Goal: Information Seeking & Learning: Learn about a topic

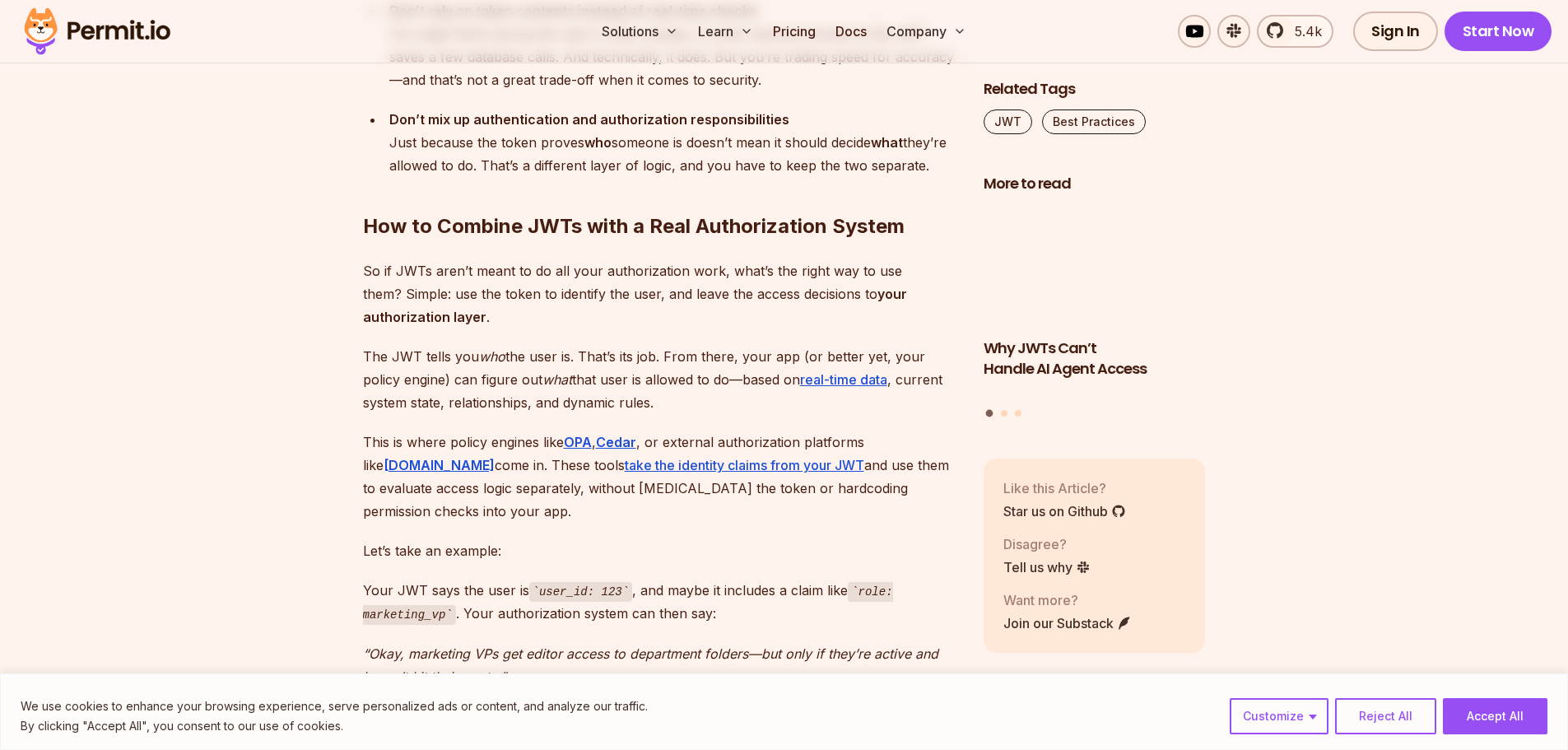
scroll to position [4773, 0]
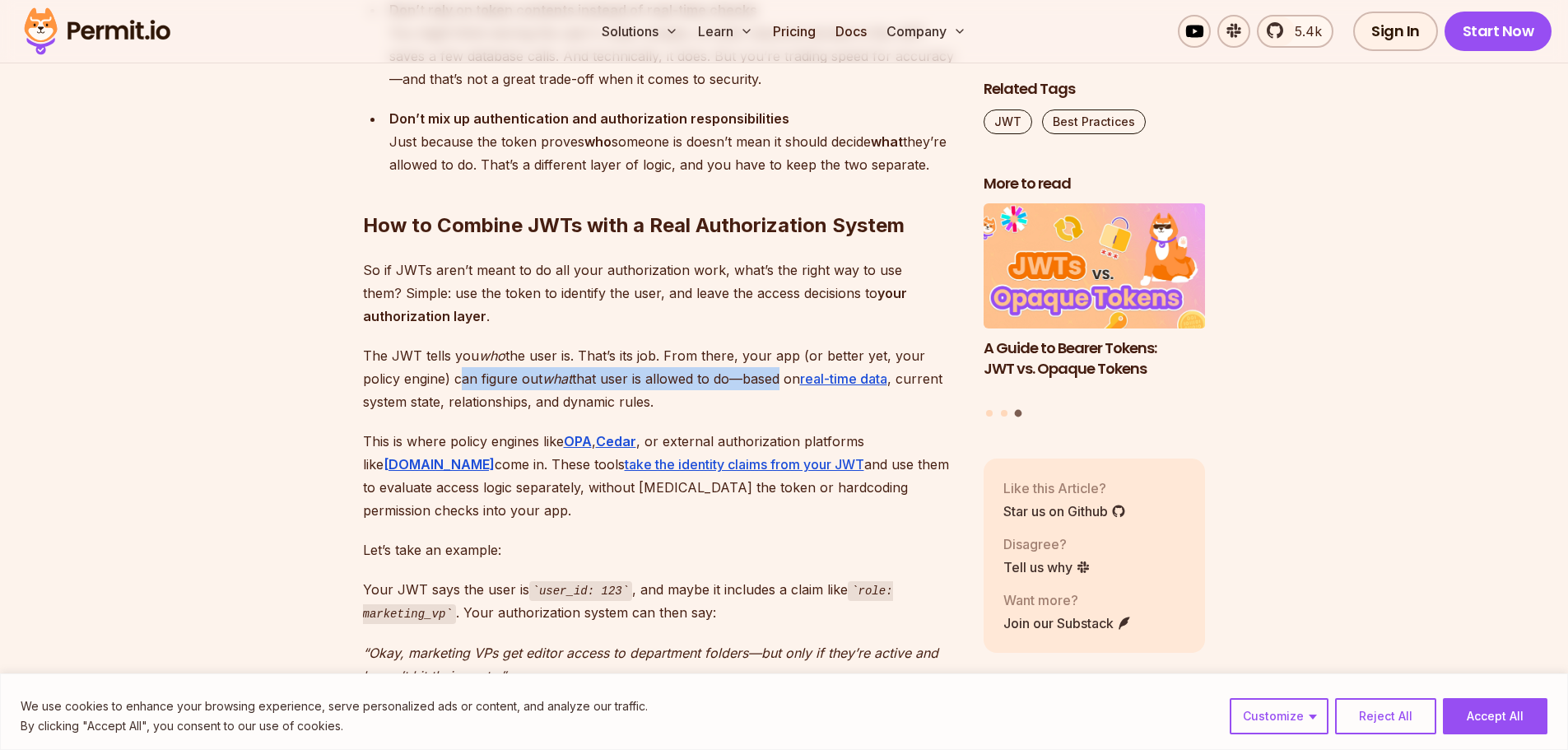
drag, startPoint x: 416, startPoint y: 357, endPoint x: 735, endPoint y: 355, distance: 319.0
click at [735, 355] on p "The JWT tells you who the user is. That’s its job. From there, your app (or bet…" at bounding box center [659, 379] width 595 height 69
click at [748, 354] on p "The JWT tells you who the user is. That’s its job. From there, your app (or bet…" at bounding box center [659, 379] width 595 height 69
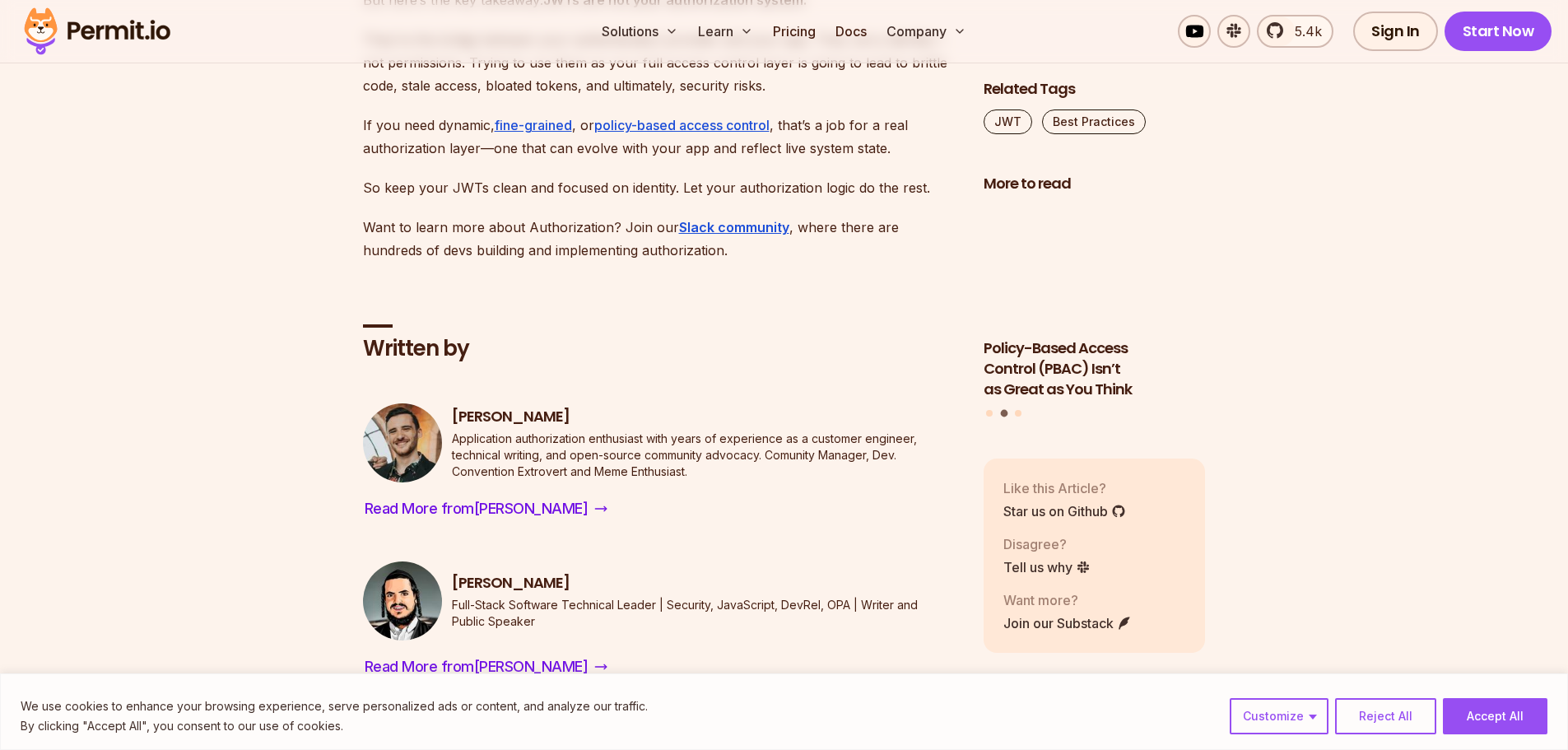
scroll to position [6748, 0]
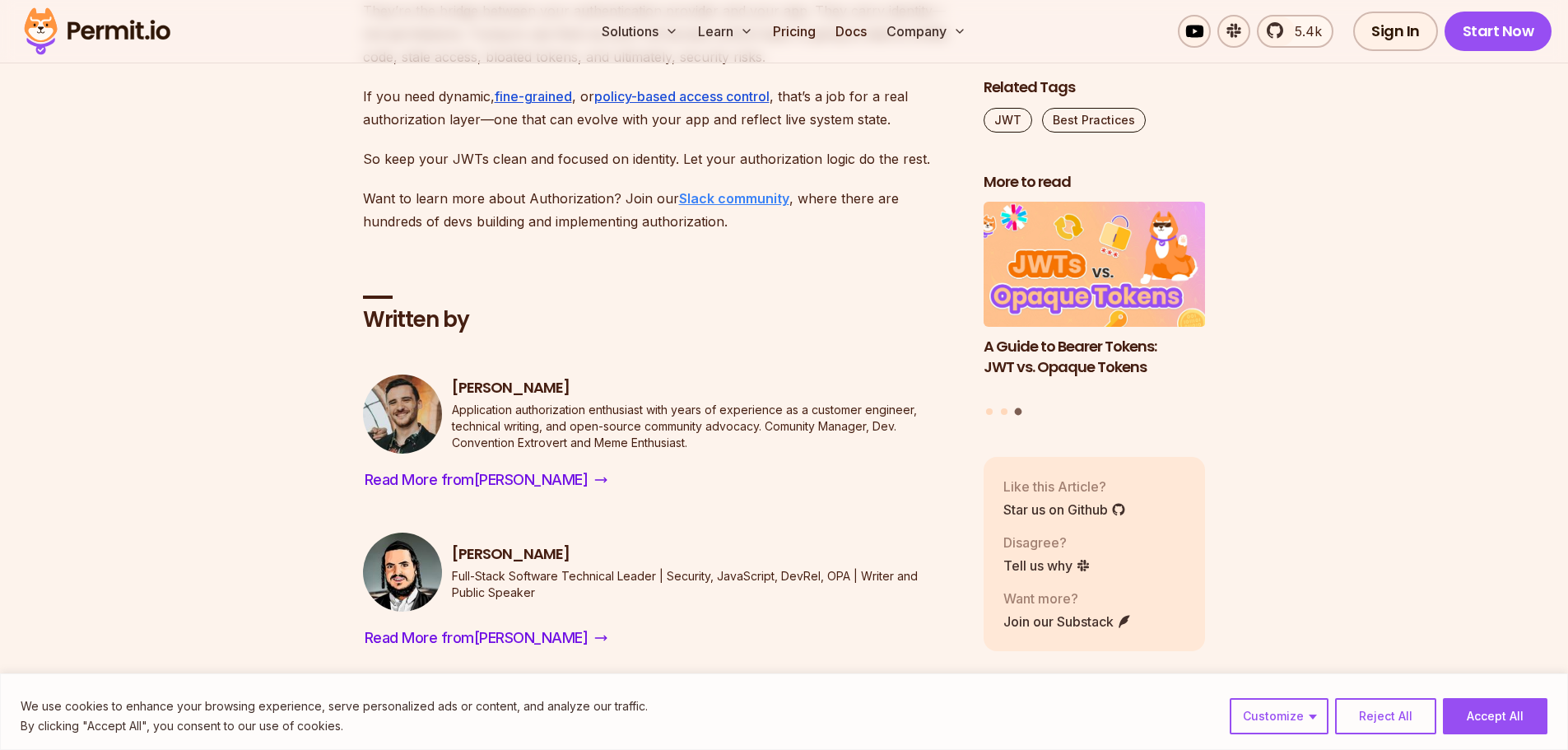
click at [750, 190] on strong "Slack community" at bounding box center [735, 198] width 111 height 16
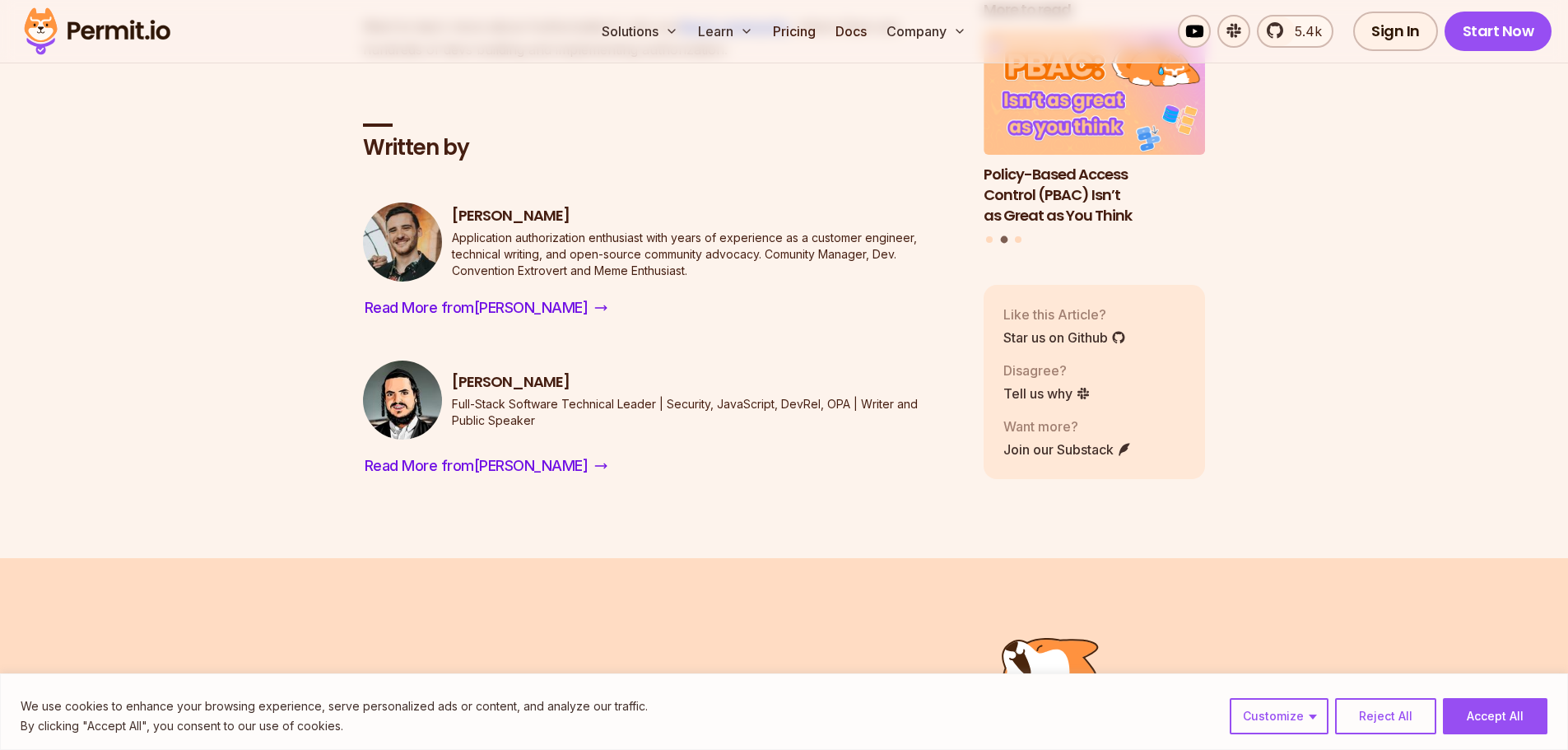
scroll to position [6831, 0]
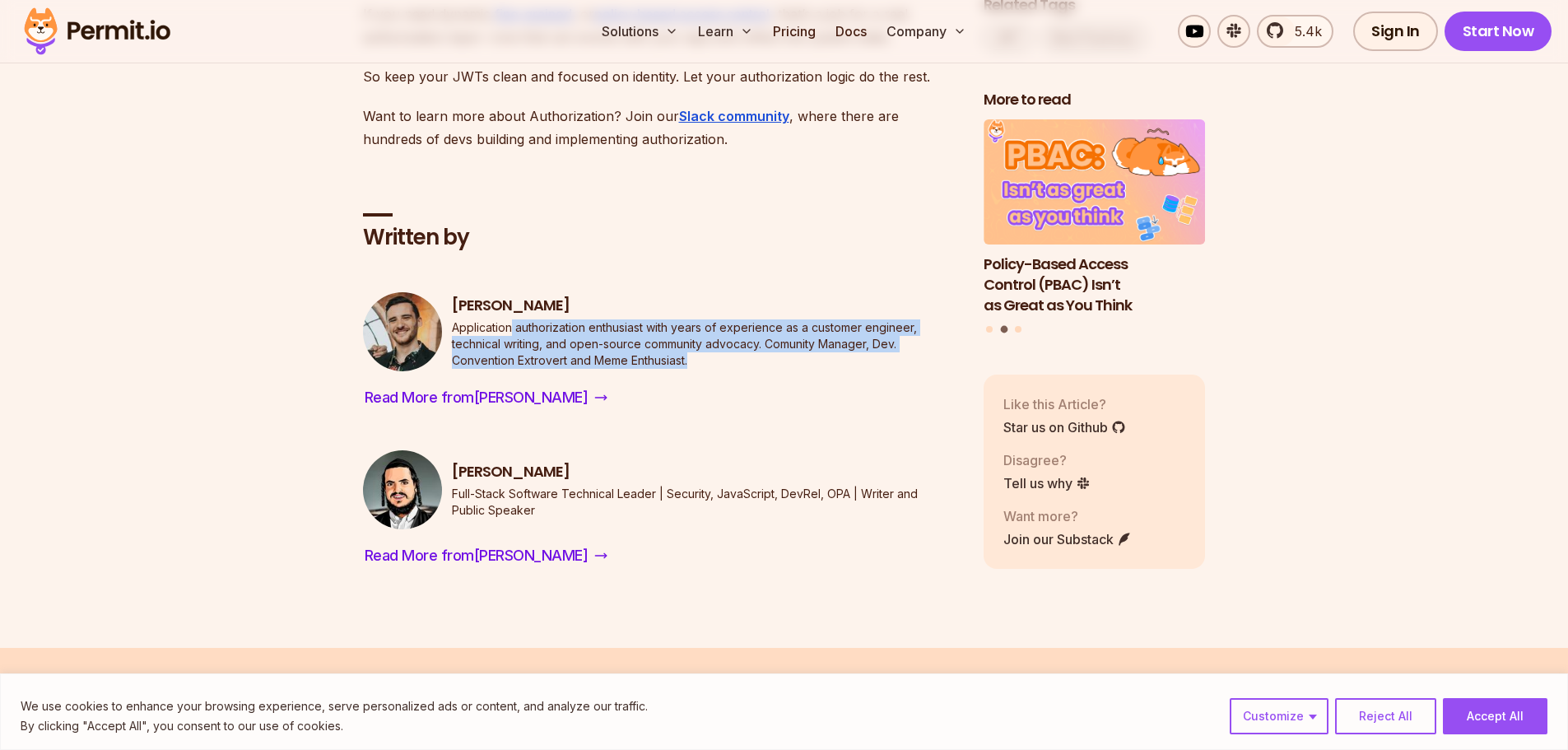
drag, startPoint x: 510, startPoint y: 279, endPoint x: 909, endPoint y: 314, distance: 400.5
click at [909, 320] on p "Application authorization enthusiast with years of experience as a customer eng…" at bounding box center [705, 344] width 506 height 50
click at [783, 320] on p "Application authorization enthusiast with years of experience as a customer eng…" at bounding box center [705, 344] width 506 height 50
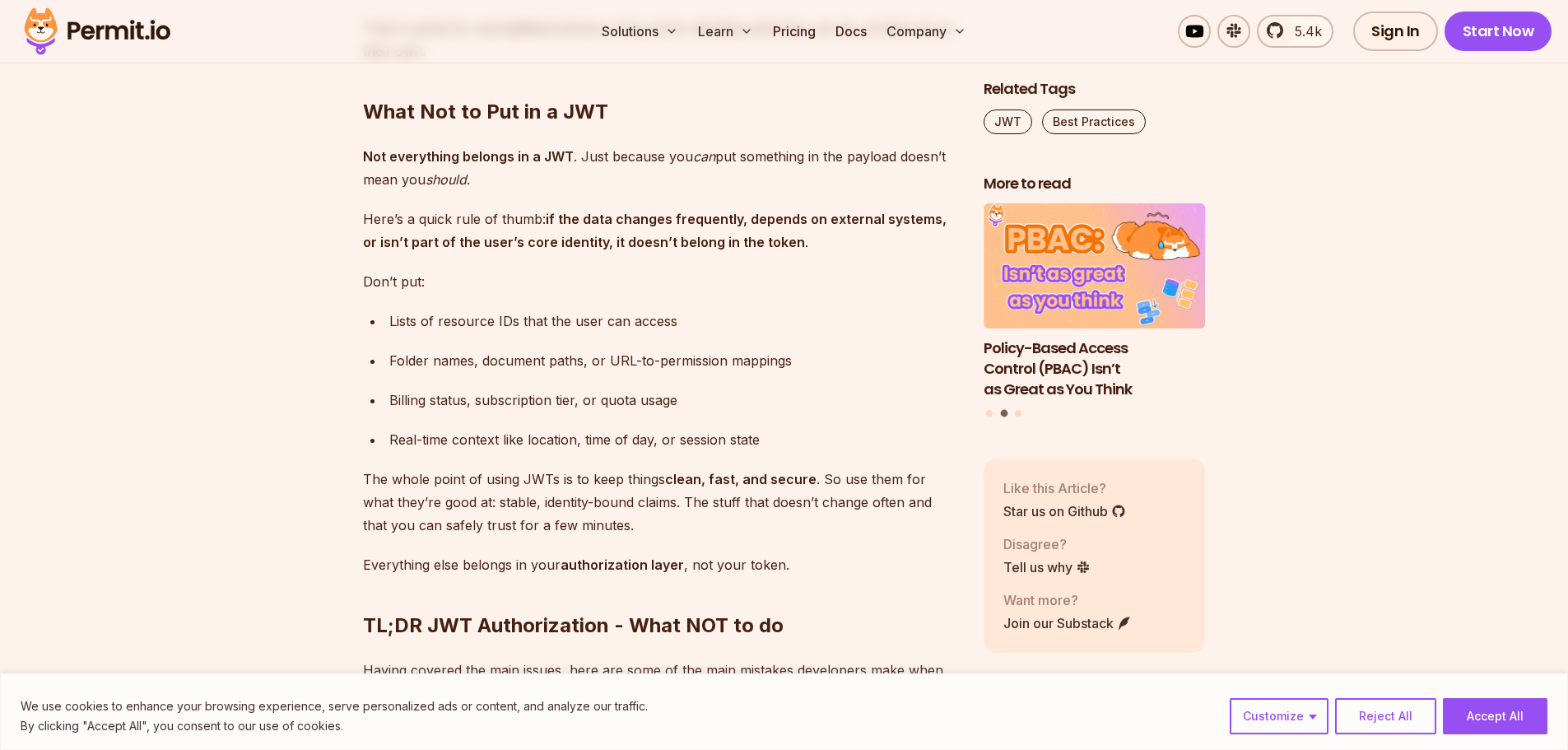
scroll to position [3703, 0]
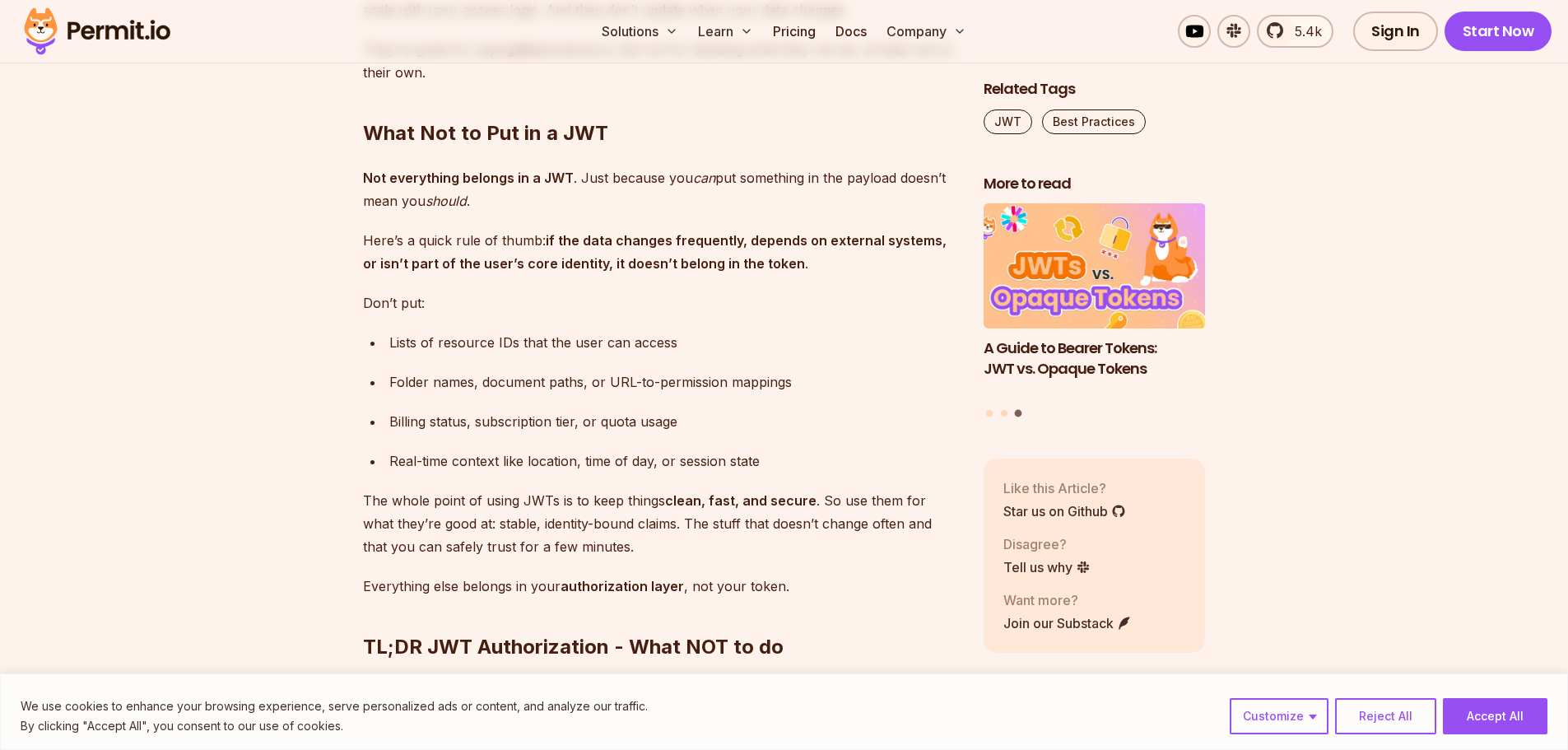
click at [507, 449] on div "Real-time context like location, time of day, or session state" at bounding box center [673, 461] width 568 height 23
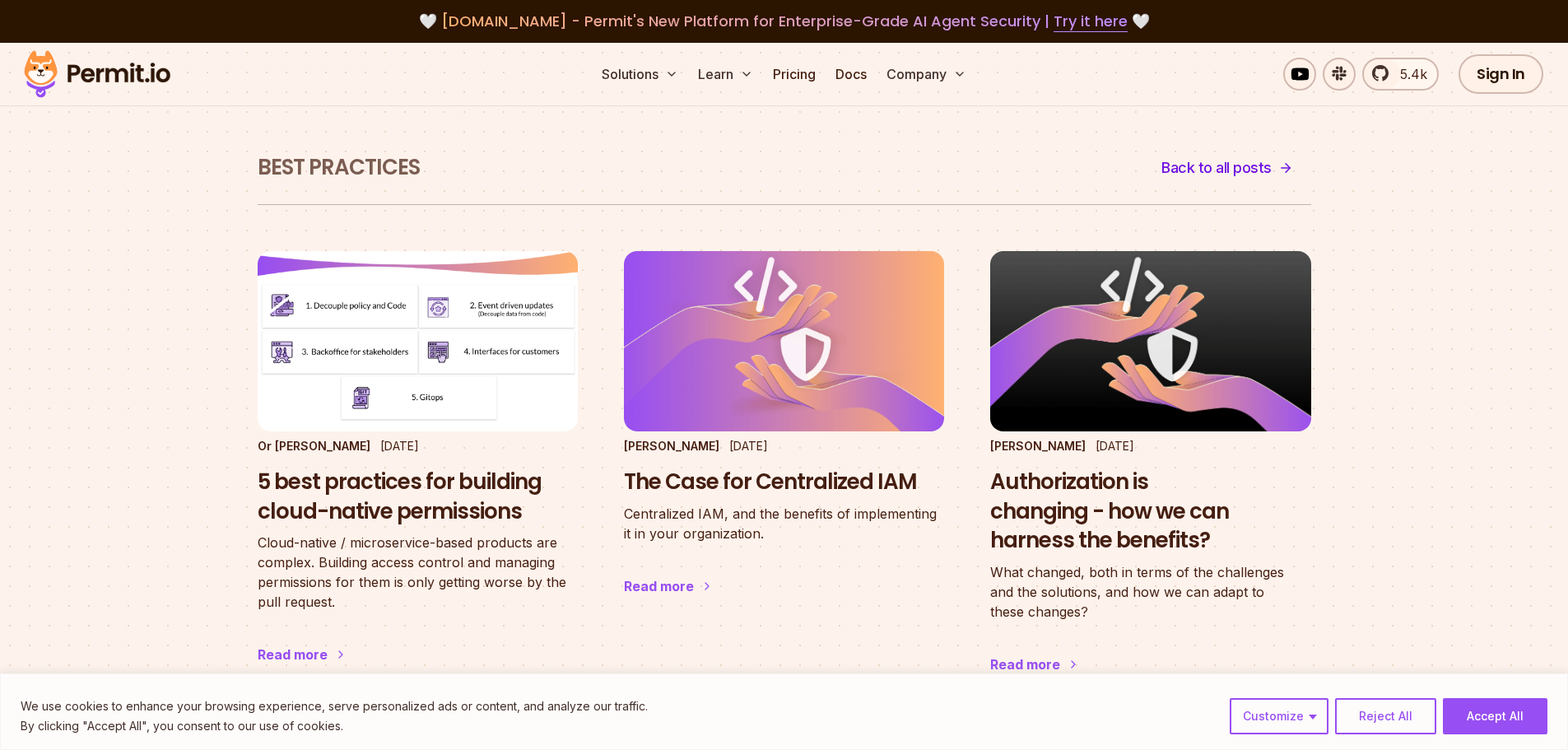
scroll to position [82, 0]
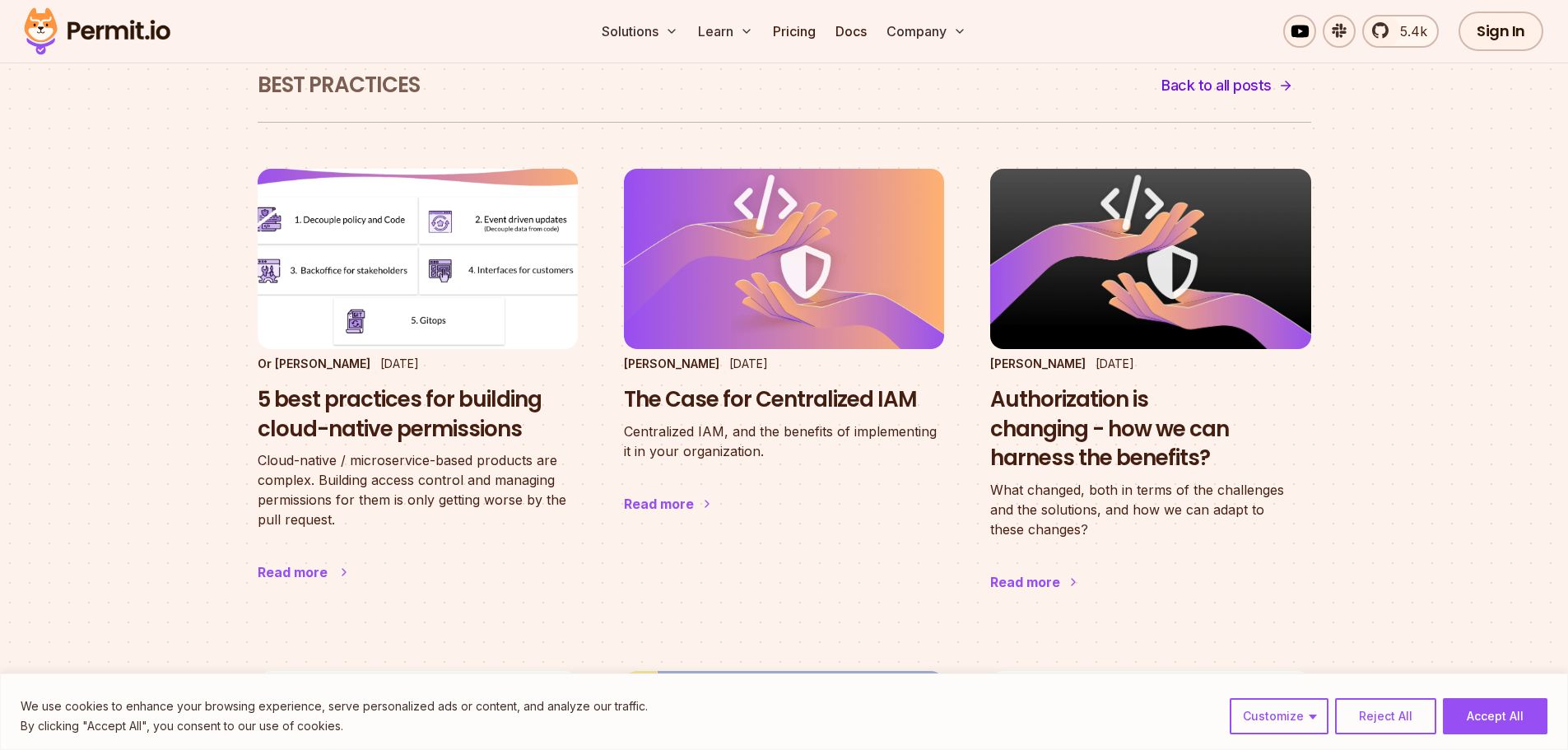
click at [429, 411] on h3 "5 best practices for building cloud-native permissions" at bounding box center [418, 415] width 321 height 59
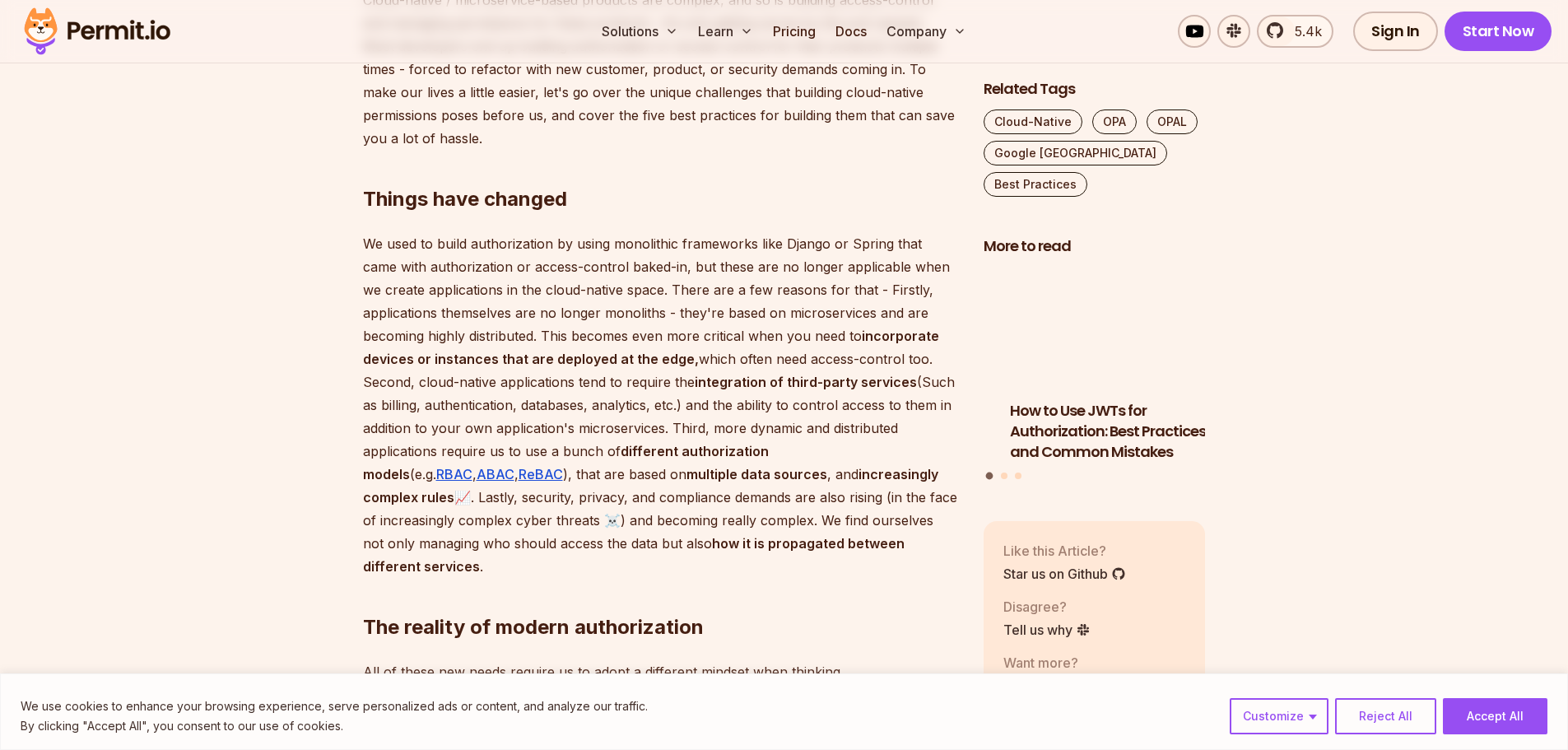
scroll to position [1399, 0]
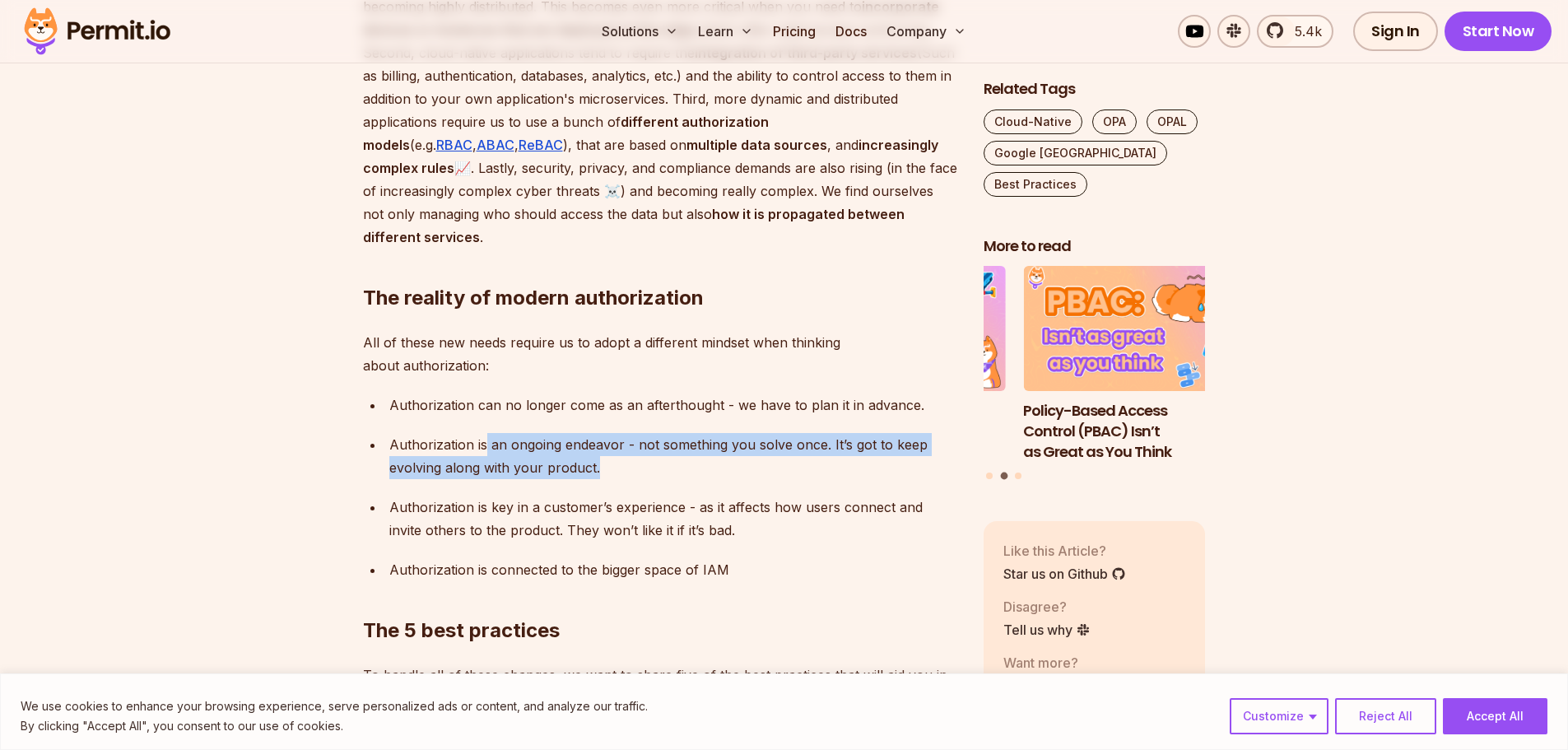
drag, startPoint x: 484, startPoint y: 416, endPoint x: 932, endPoint y: 445, distance: 448.9
click at [932, 445] on div "Authorization is an ongoing endeavor - not something you solve once. It’s got t…" at bounding box center [673, 456] width 568 height 46
click at [813, 447] on div "Authorization is an ongoing endeavor - not something you solve once. It’s got t…" at bounding box center [673, 456] width 568 height 46
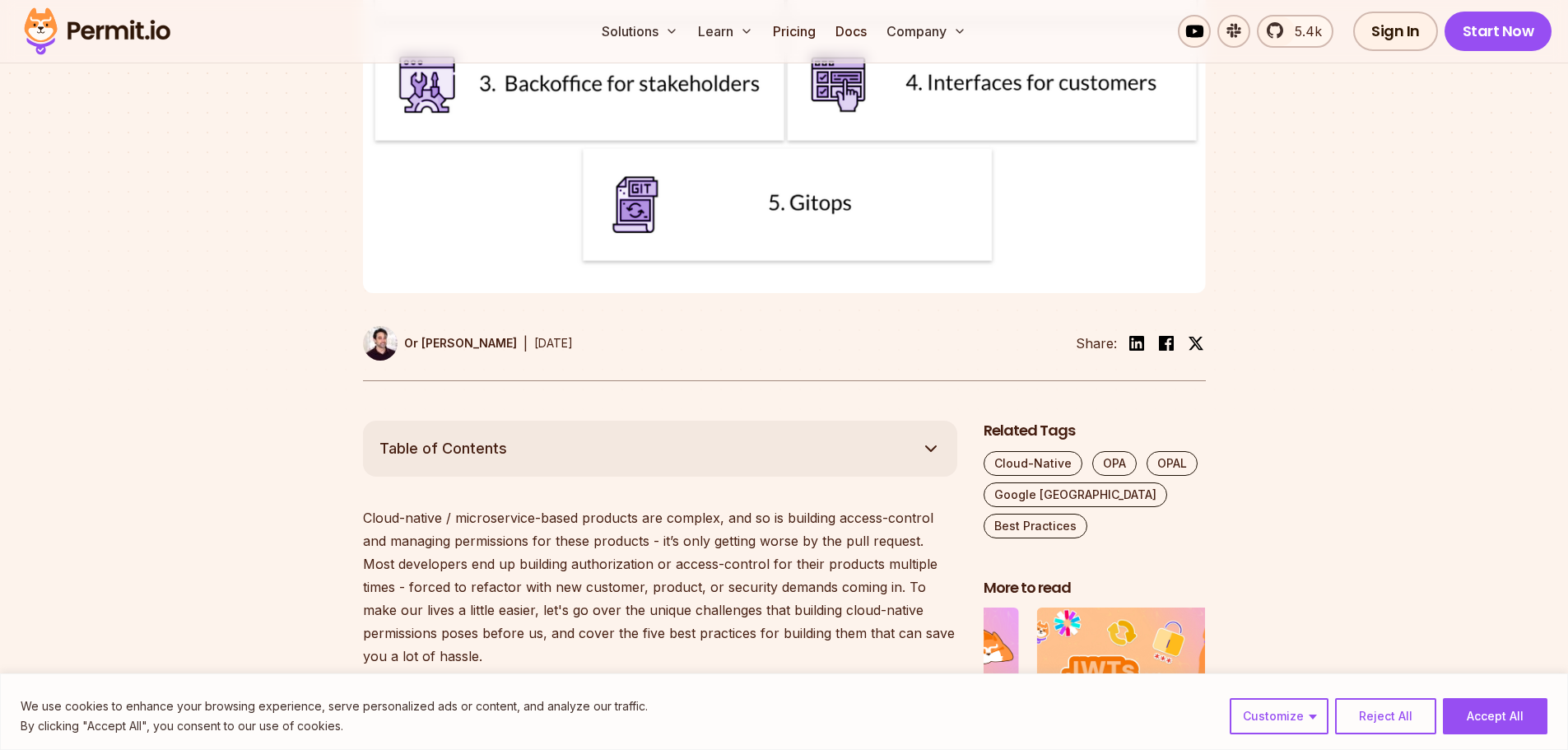
scroll to position [0, 0]
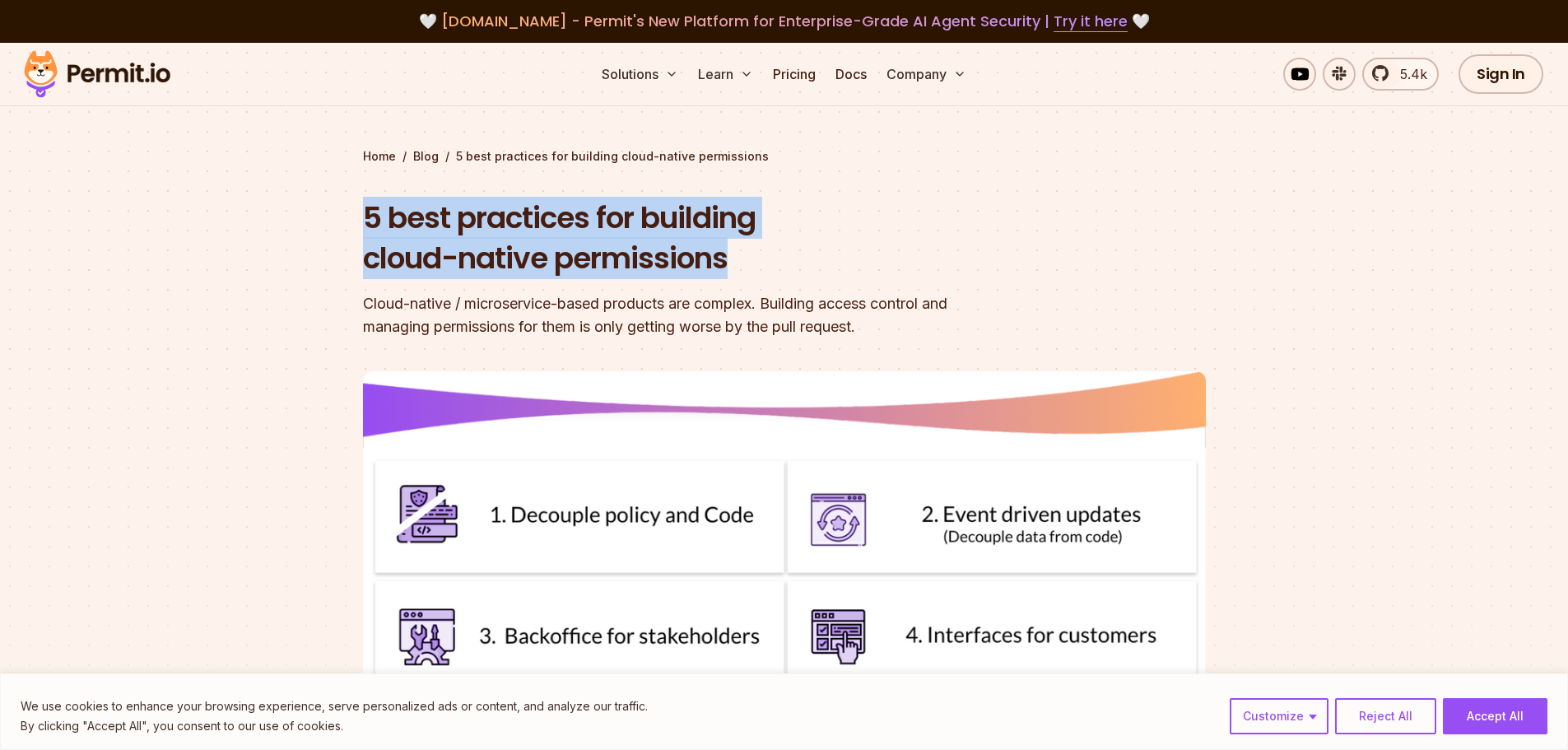
drag, startPoint x: 366, startPoint y: 212, endPoint x: 915, endPoint y: 279, distance: 553.1
click at [915, 279] on h1 "5 best practices for building cloud-native permissions" at bounding box center [679, 238] width 632 height 81
click at [883, 258] on h1 "5 best practices for building cloud-native permissions" at bounding box center [679, 238] width 632 height 81
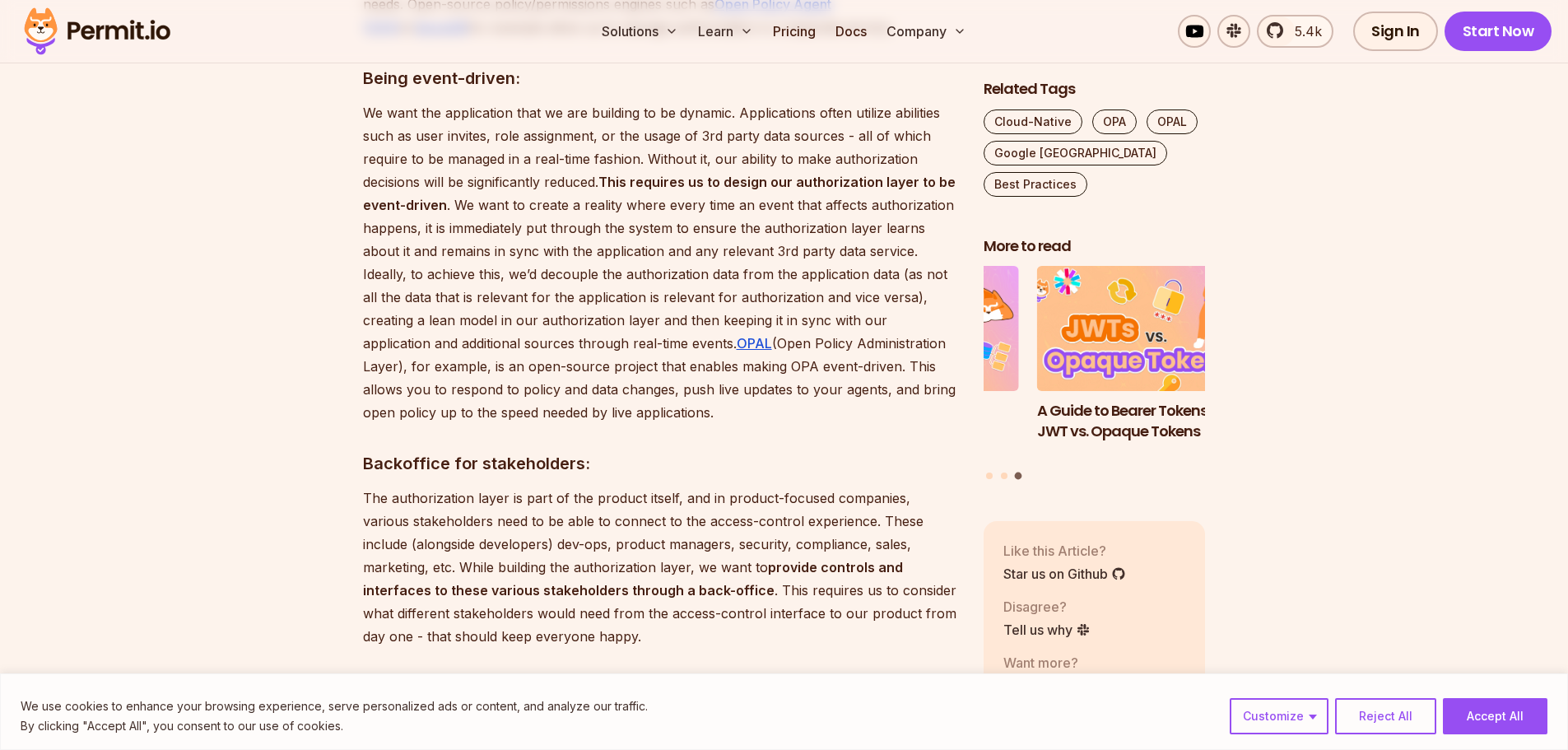
scroll to position [2386, 0]
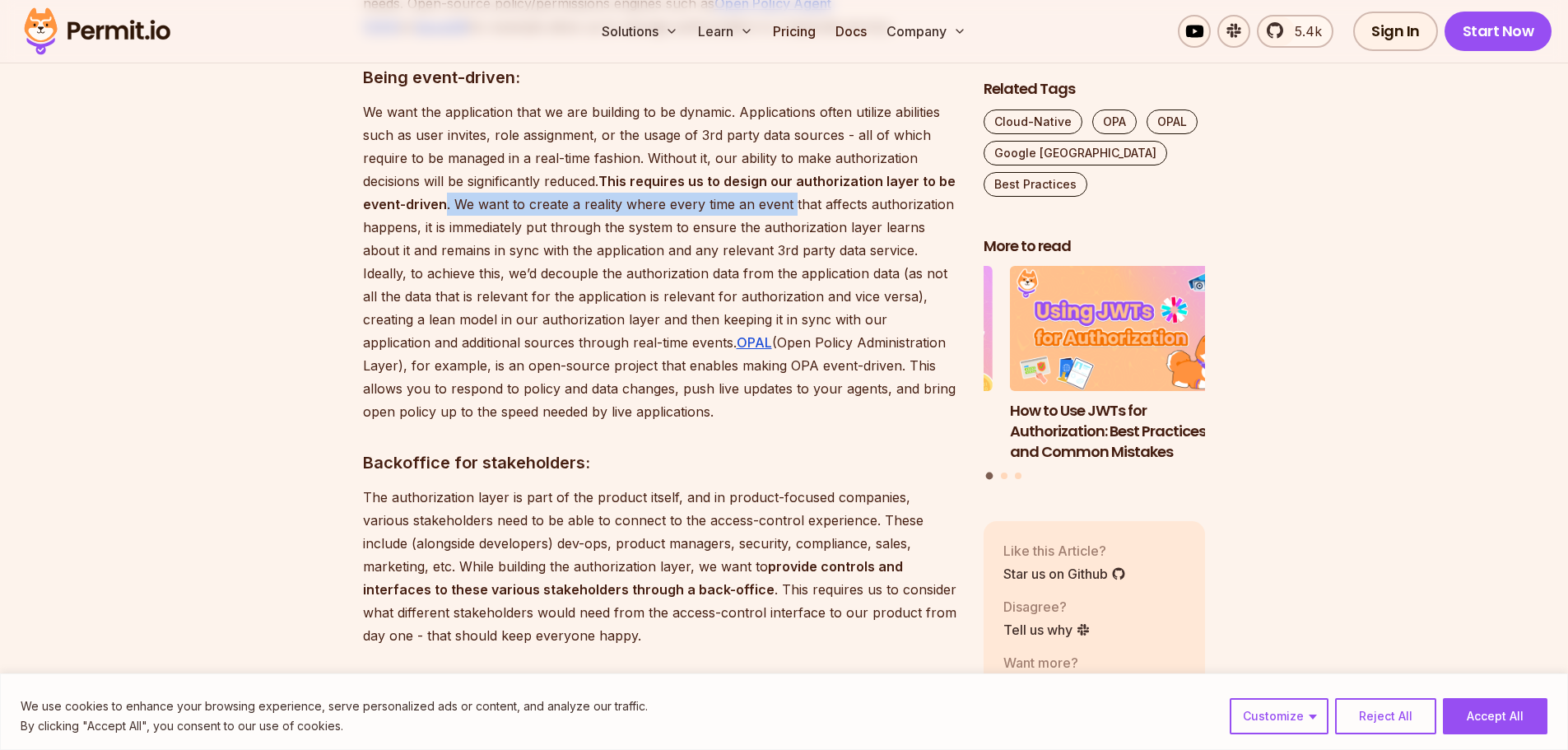
drag, startPoint x: 434, startPoint y: 178, endPoint x: 791, endPoint y: 178, distance: 357.0
click at [791, 178] on p "We want the application that we are building to be dynamic. Applications often …" at bounding box center [659, 261] width 595 height 323
click at [847, 289] on p "We want the application that we are building to be dynamic. Applications often …" at bounding box center [659, 261] width 595 height 323
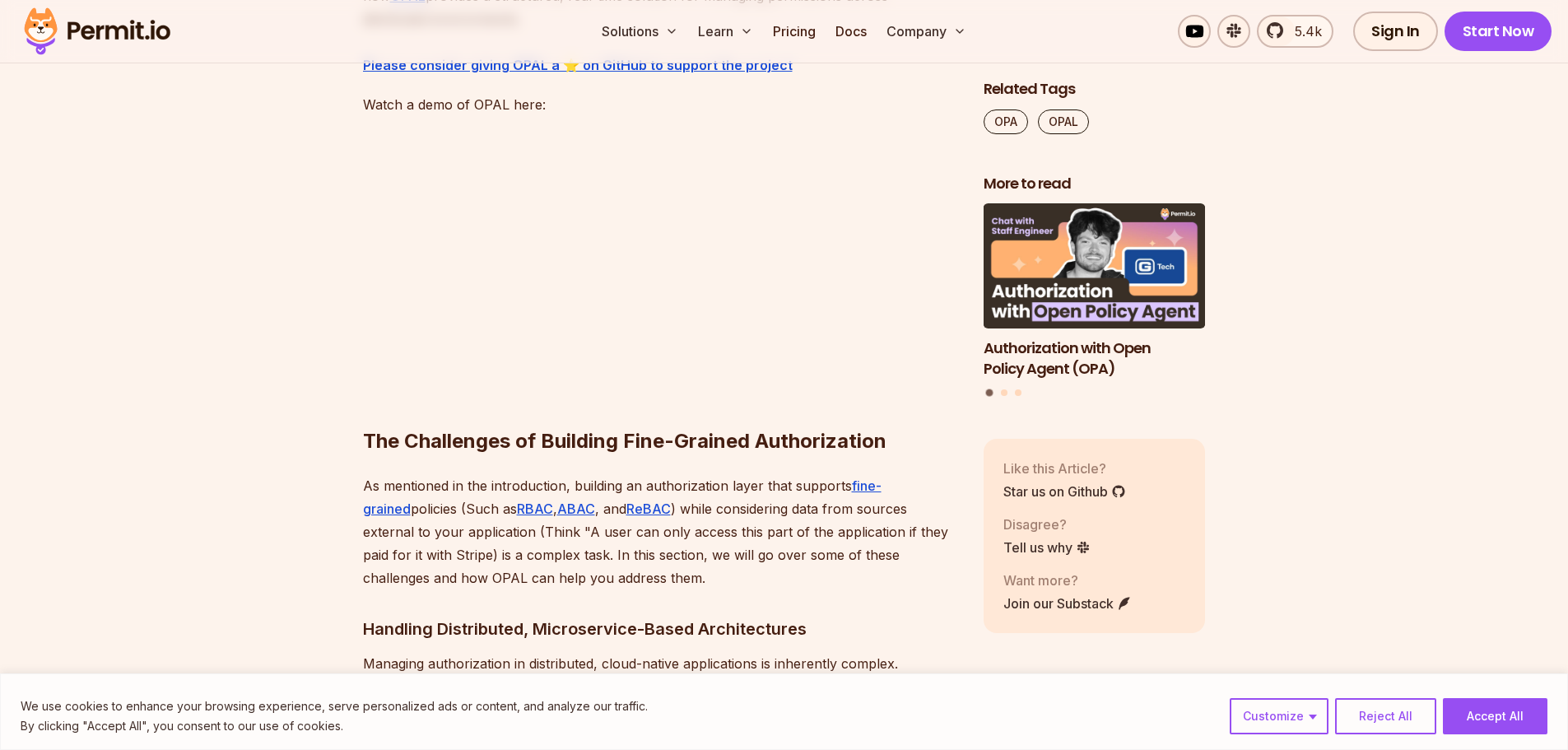
scroll to position [1646, 0]
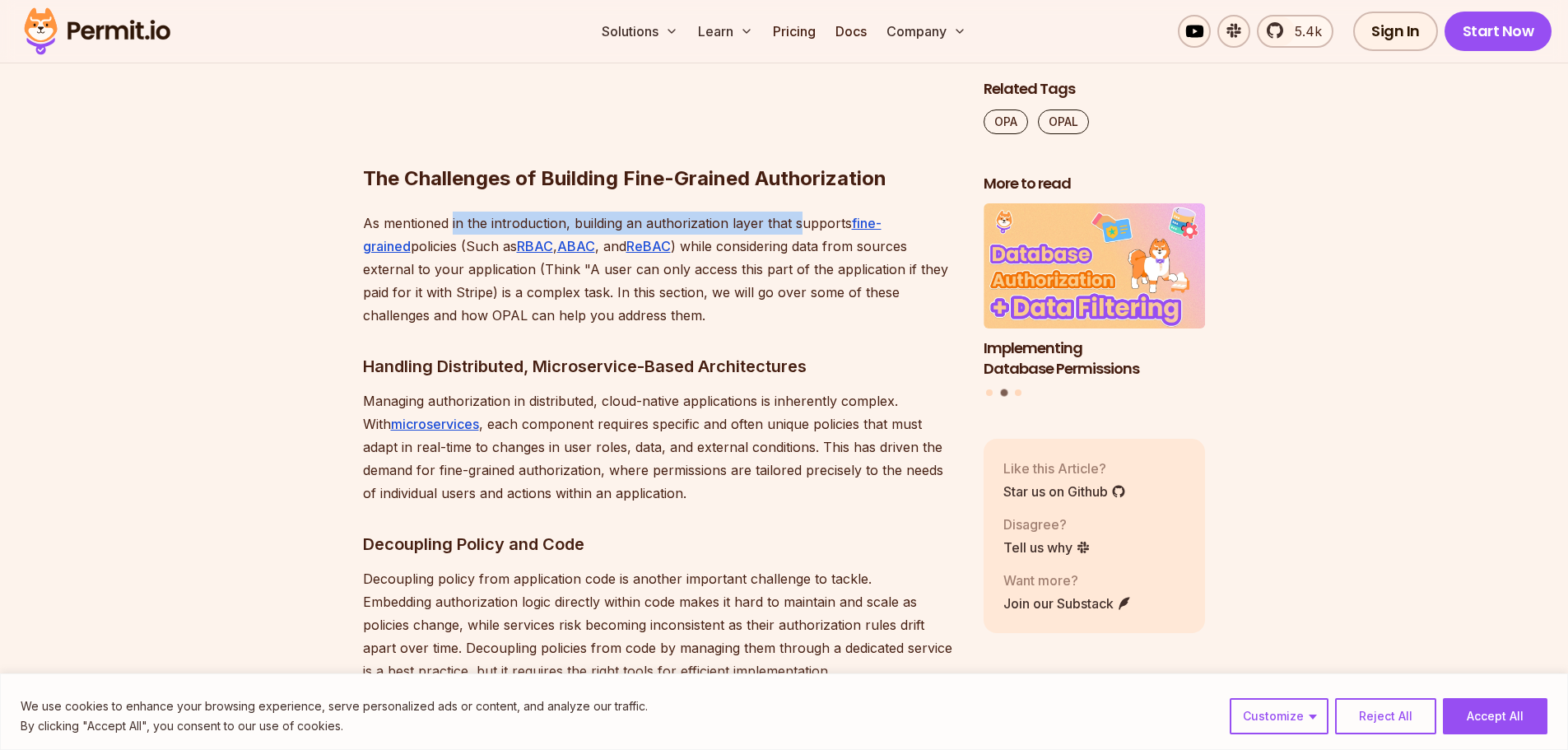
drag, startPoint x: 452, startPoint y: 219, endPoint x: 801, endPoint y: 222, distance: 349.0
click at [801, 222] on p "As mentioned in the introduction, building an authorization layer that supports…" at bounding box center [659, 269] width 595 height 115
click at [799, 240] on p "As mentioned in the introduction, building an authorization layer that supports…" at bounding box center [659, 269] width 595 height 115
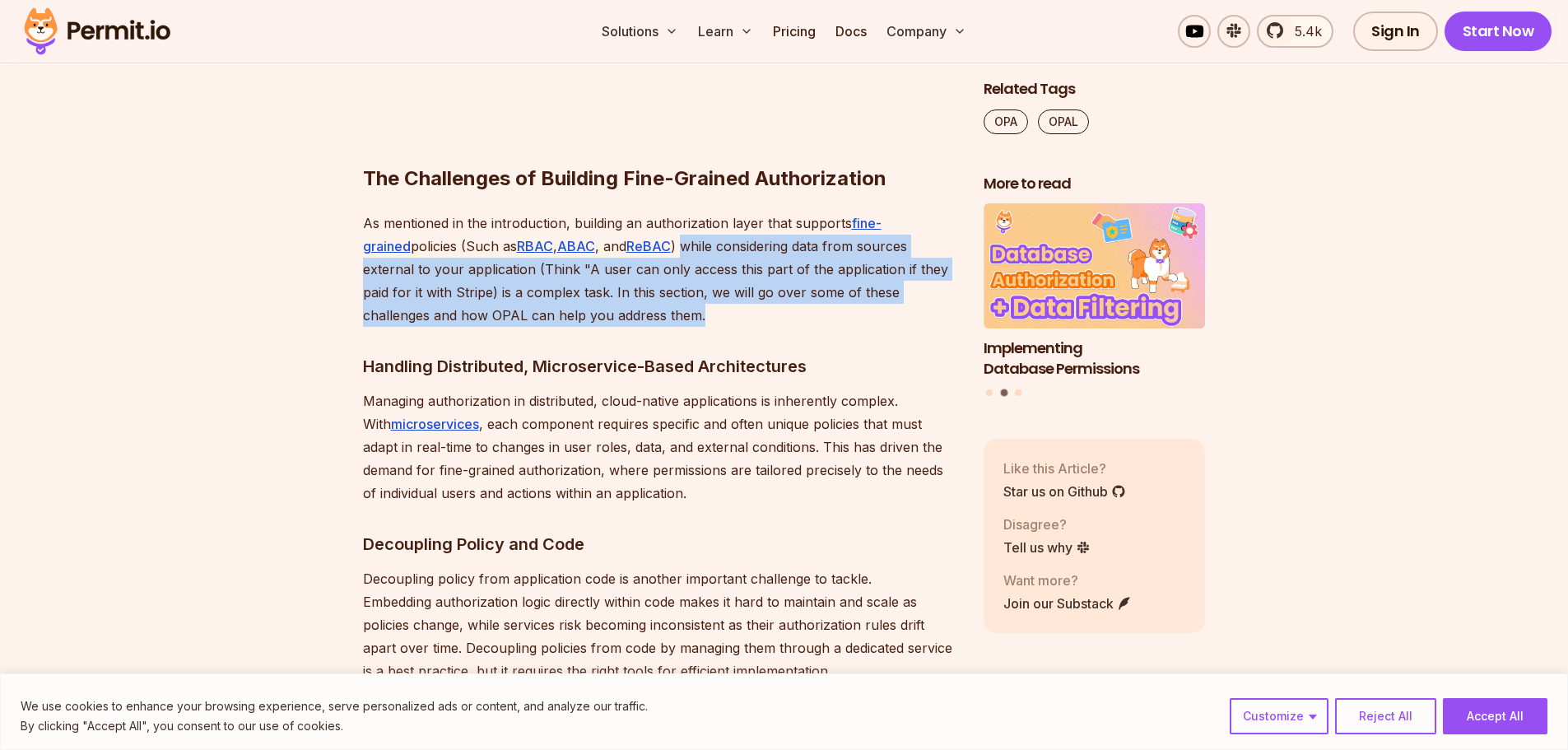
drag, startPoint x: 637, startPoint y: 241, endPoint x: 889, endPoint y: 312, distance: 261.8
click at [889, 312] on p "As mentioned in the introduction, building an authorization layer that supports…" at bounding box center [659, 269] width 595 height 115
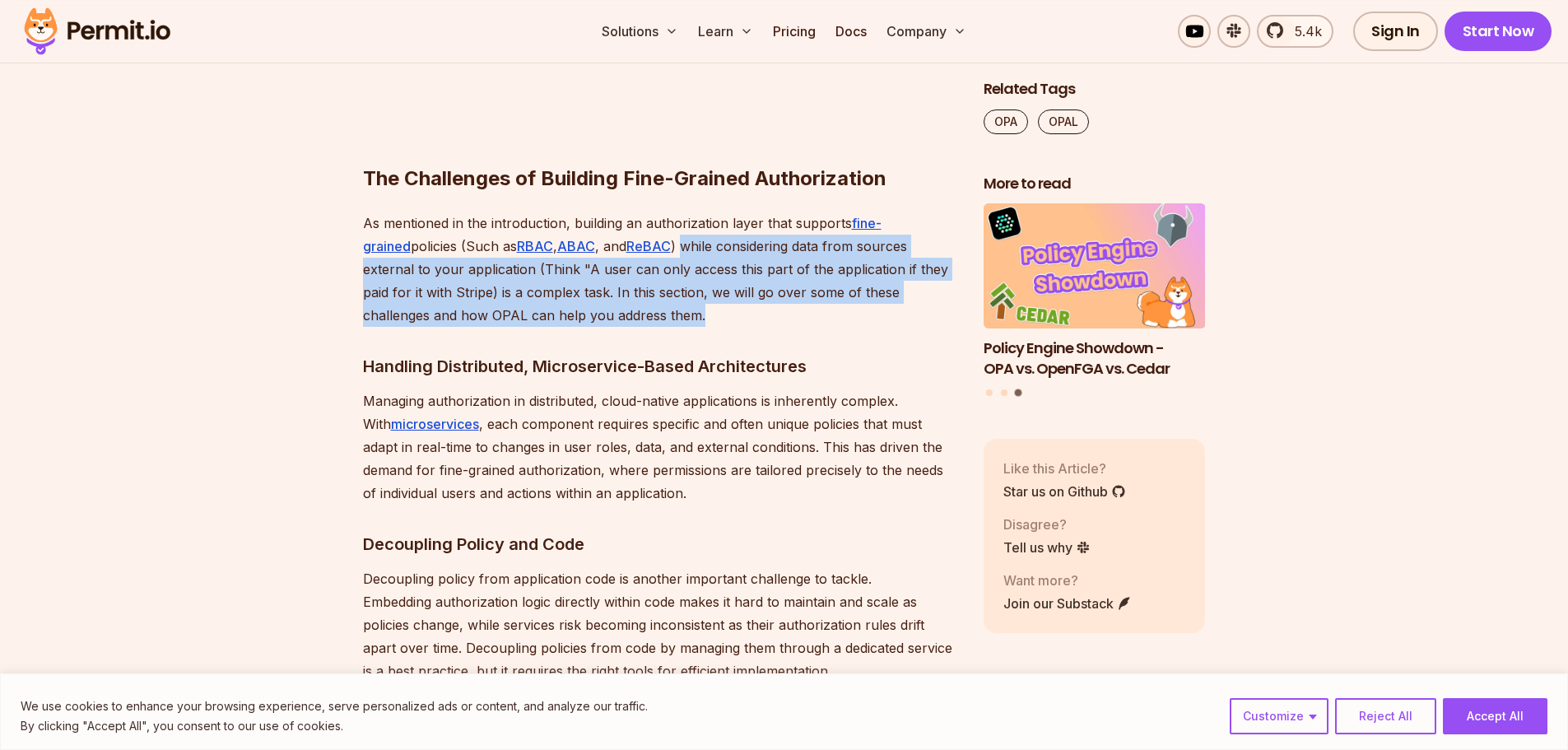
click at [733, 310] on p "As mentioned in the introduction, building an authorization layer that supports…" at bounding box center [659, 269] width 595 height 115
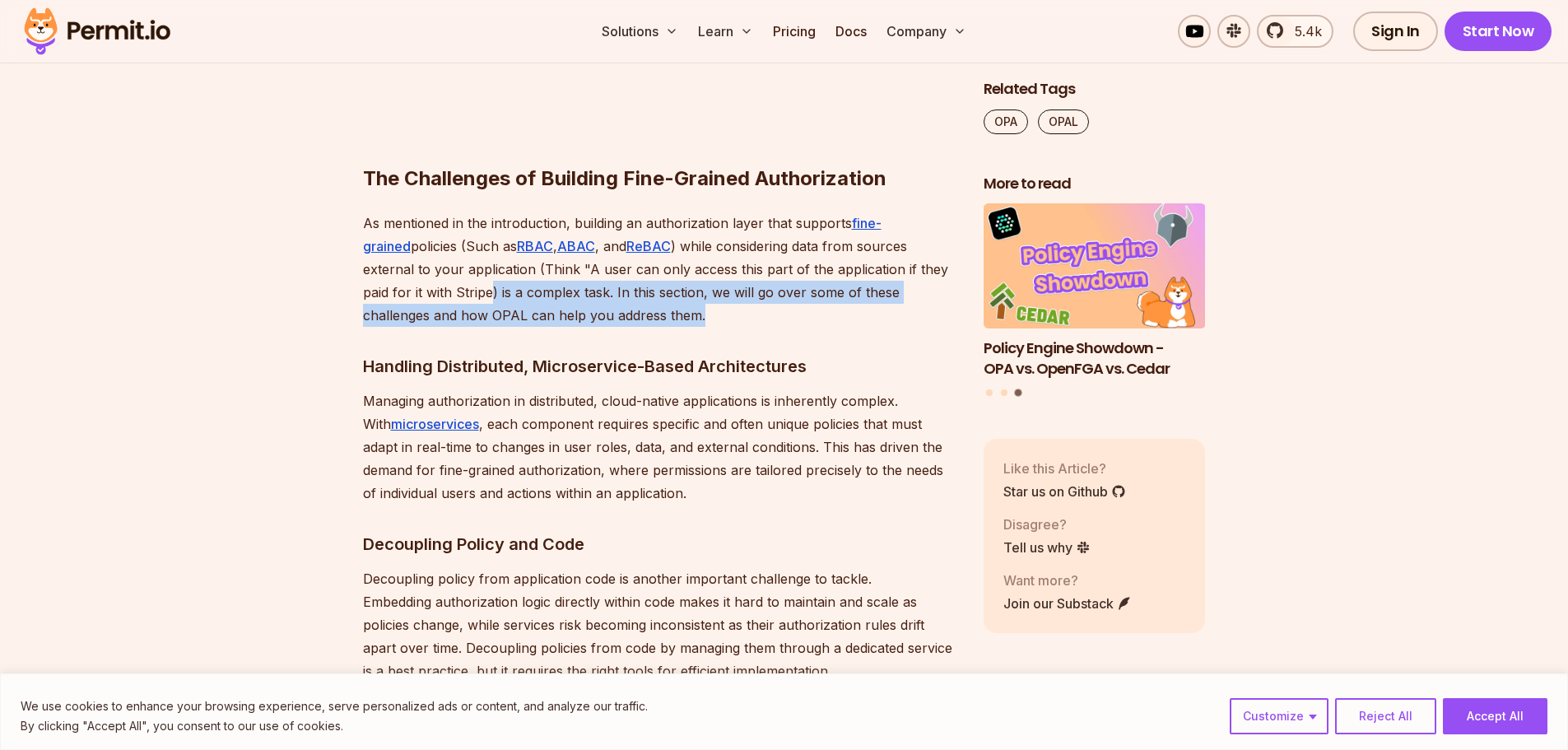
drag, startPoint x: 429, startPoint y: 287, endPoint x: 754, endPoint y: 309, distance: 325.7
click at [754, 309] on p "As mentioned in the introduction, building an authorization layer that supports…" at bounding box center [659, 269] width 595 height 115
click at [674, 310] on p "As mentioned in the introduction, building an authorization layer that supports…" at bounding box center [659, 269] width 595 height 115
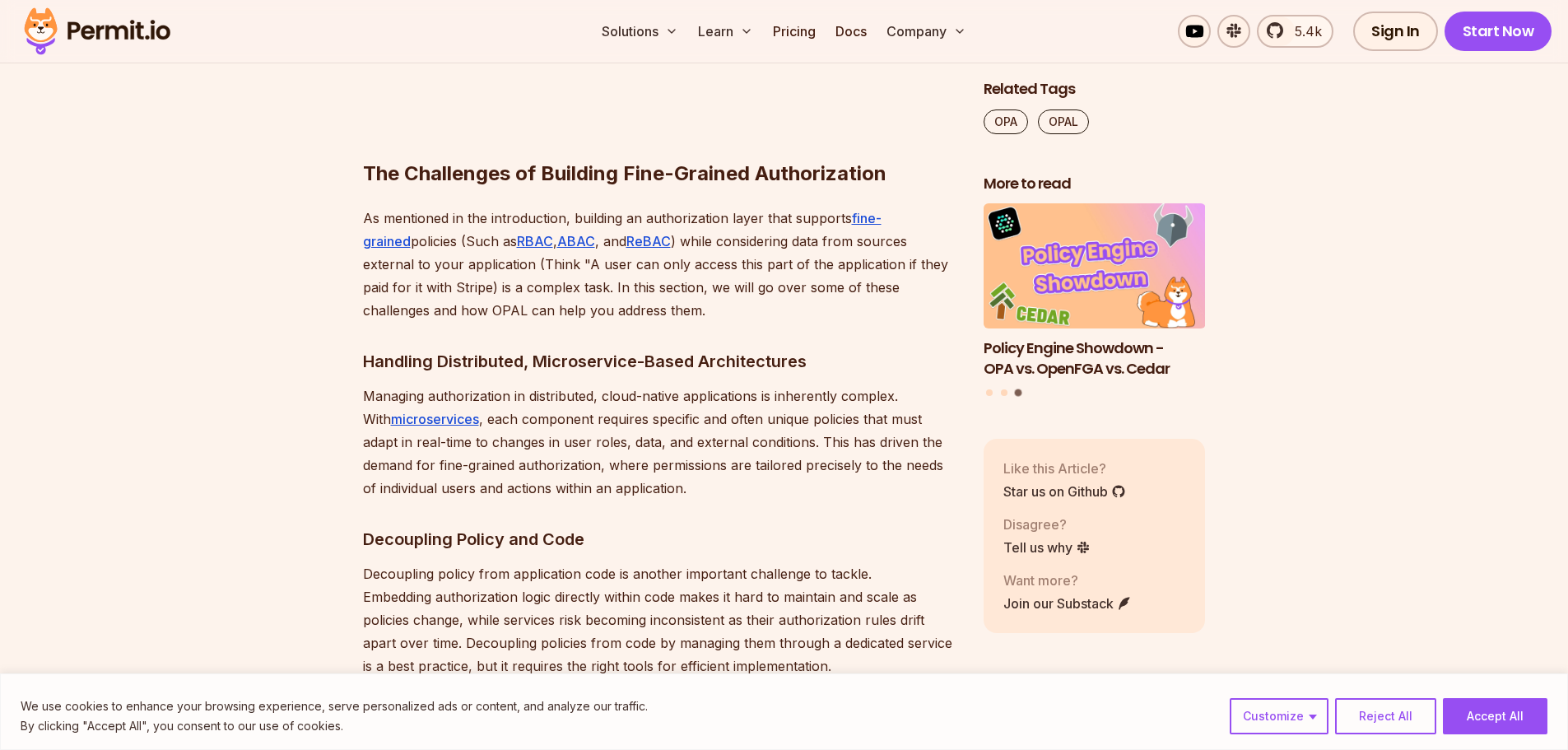
scroll to position [1810, 0]
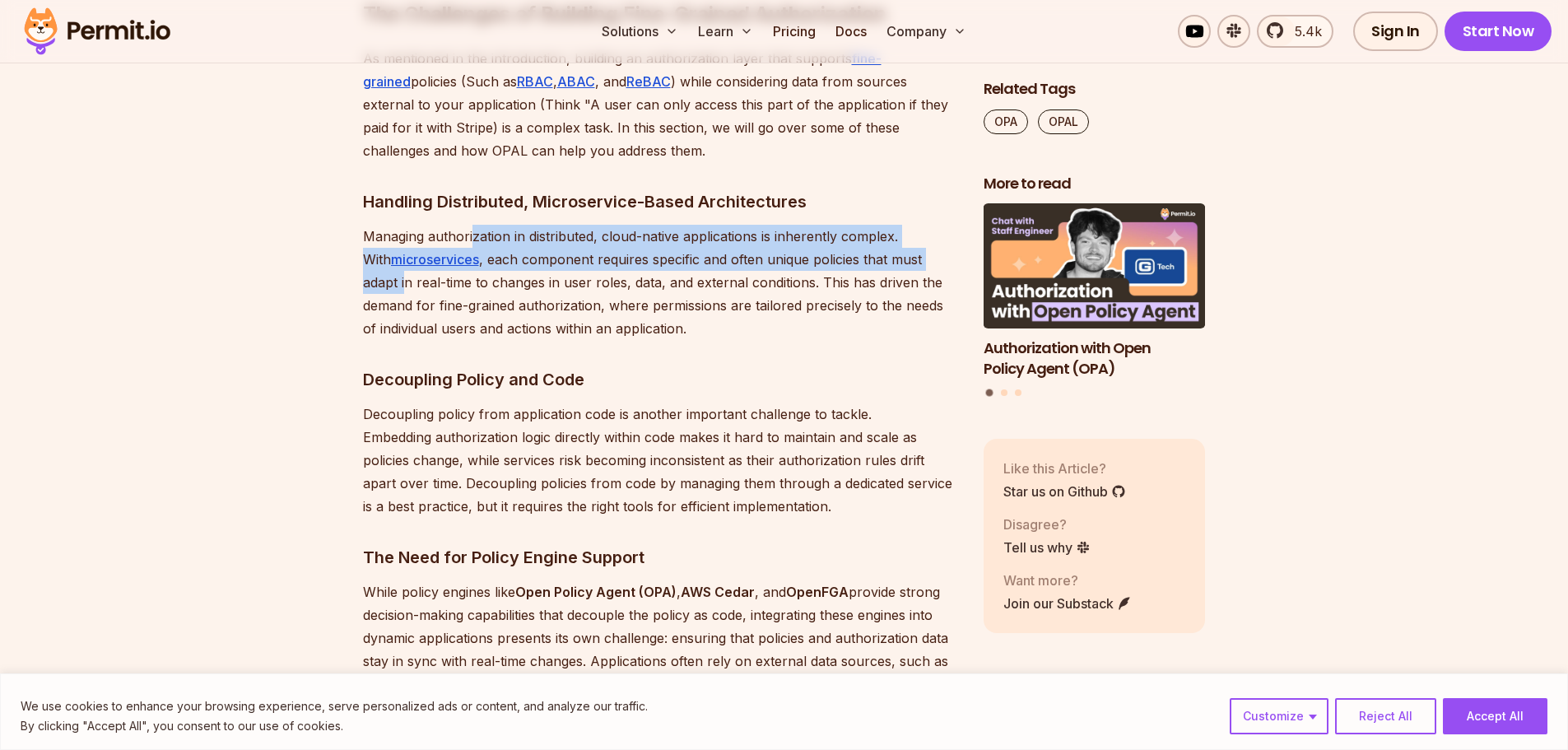
drag, startPoint x: 474, startPoint y: 236, endPoint x: 940, endPoint y: 258, distance: 466.5
click at [940, 258] on p "Managing authorization in distributed, cloud-native applications is inherently …" at bounding box center [659, 281] width 595 height 115
click at [716, 269] on p "Managing authorization in distributed, cloud-native applications is inherently …" at bounding box center [659, 281] width 595 height 115
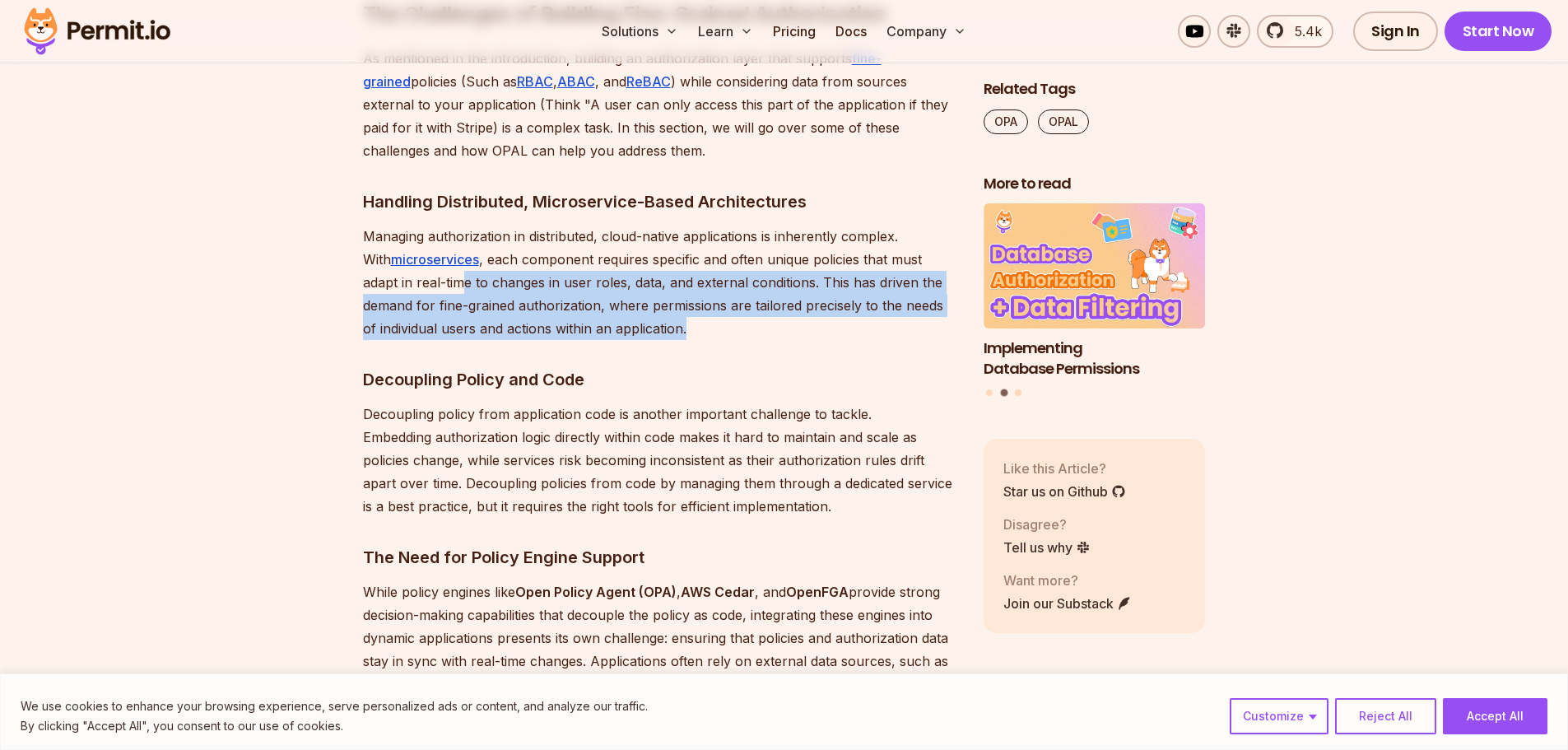
drag, startPoint x: 408, startPoint y: 284, endPoint x: 793, endPoint y: 319, distance: 386.6
click at [793, 319] on p "Managing authorization in distributed, cloud-native applications is inherently …" at bounding box center [659, 281] width 595 height 115
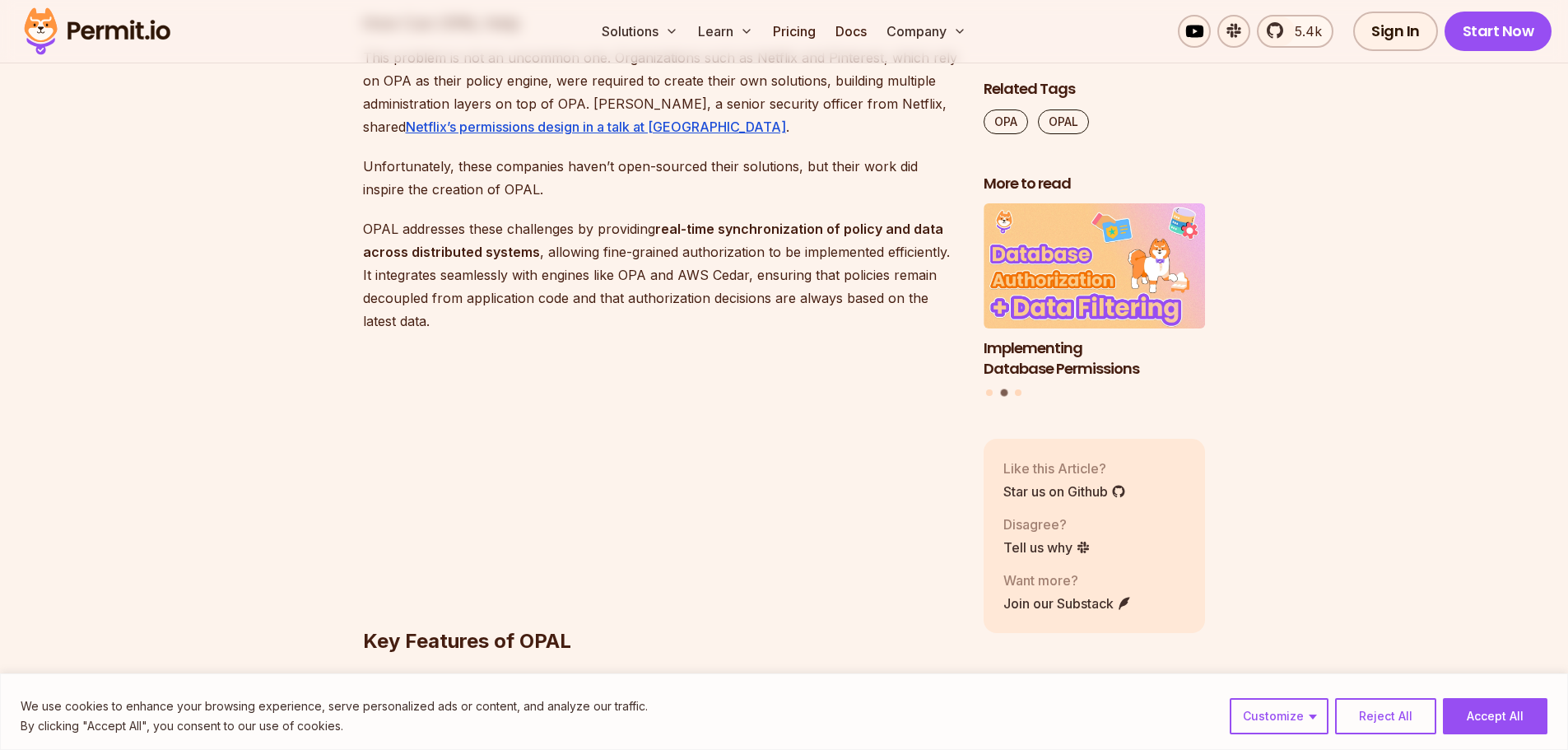
scroll to position [2798, 0]
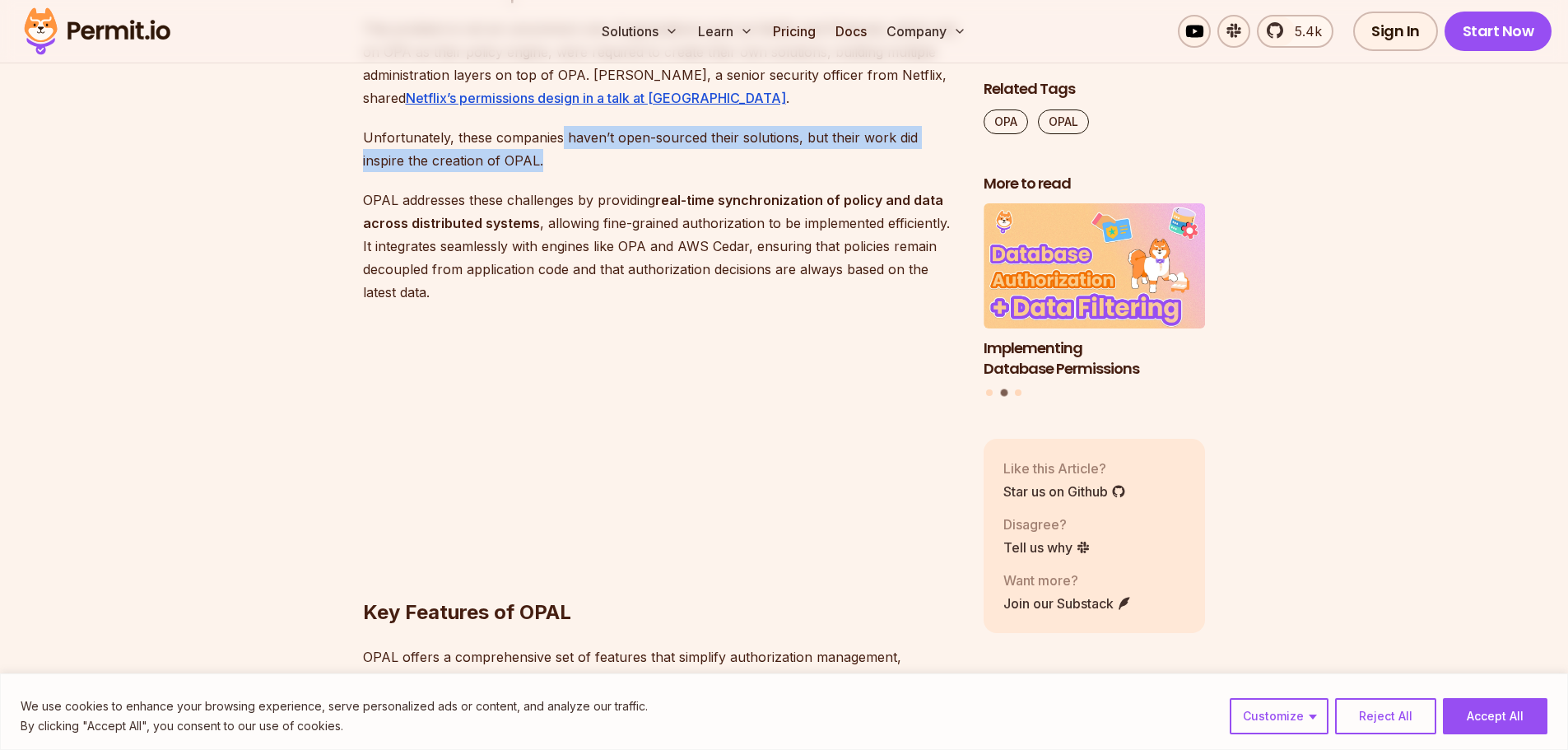
drag, startPoint x: 558, startPoint y: 135, endPoint x: 728, endPoint y: 164, distance: 172.5
click at [728, 164] on p "Unfortunately, these companies haven’t open-sourced their solutions, but their …" at bounding box center [659, 149] width 595 height 46
click at [666, 162] on p "Unfortunately, these companies haven’t open-sourced their solutions, but their …" at bounding box center [659, 149] width 595 height 46
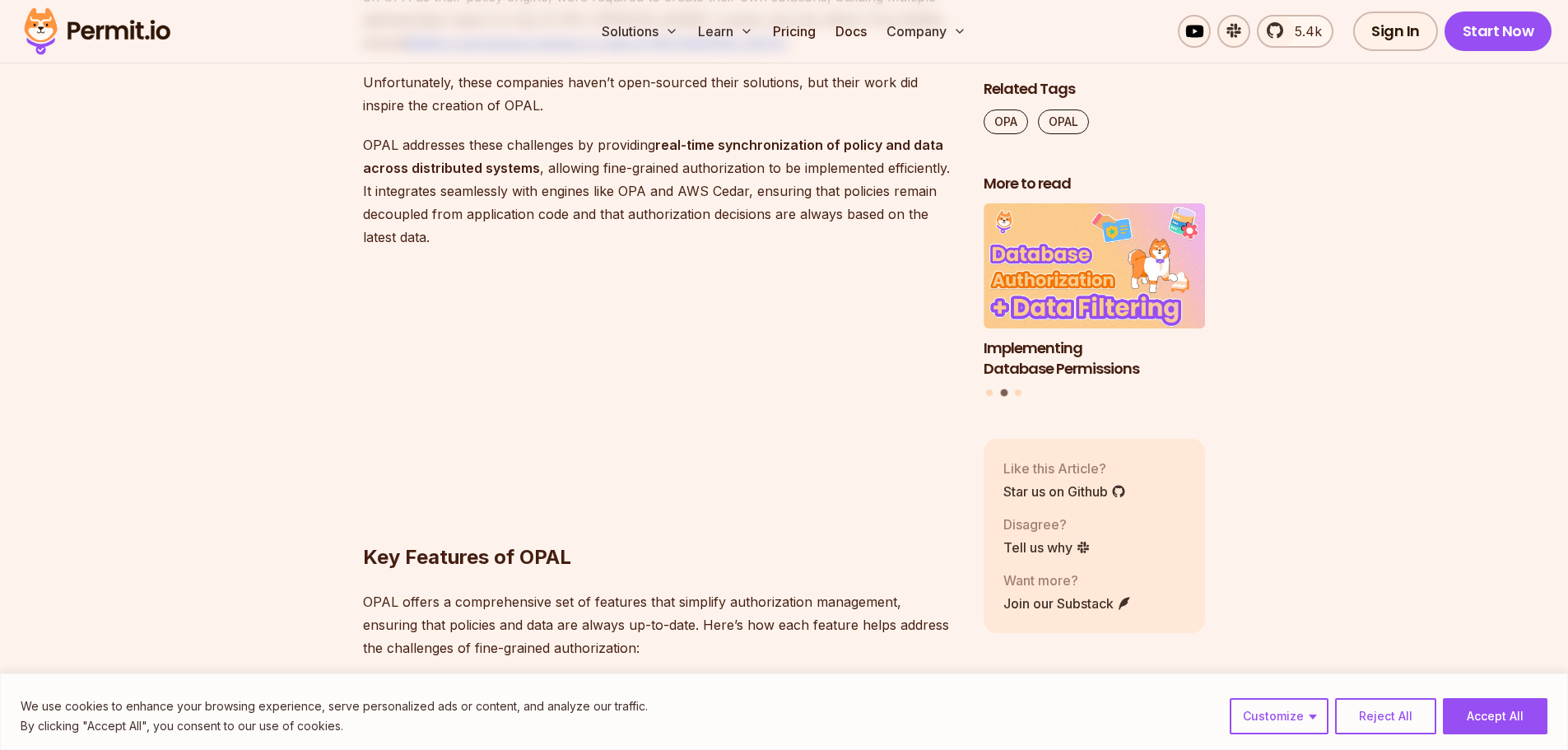
scroll to position [2881, 0]
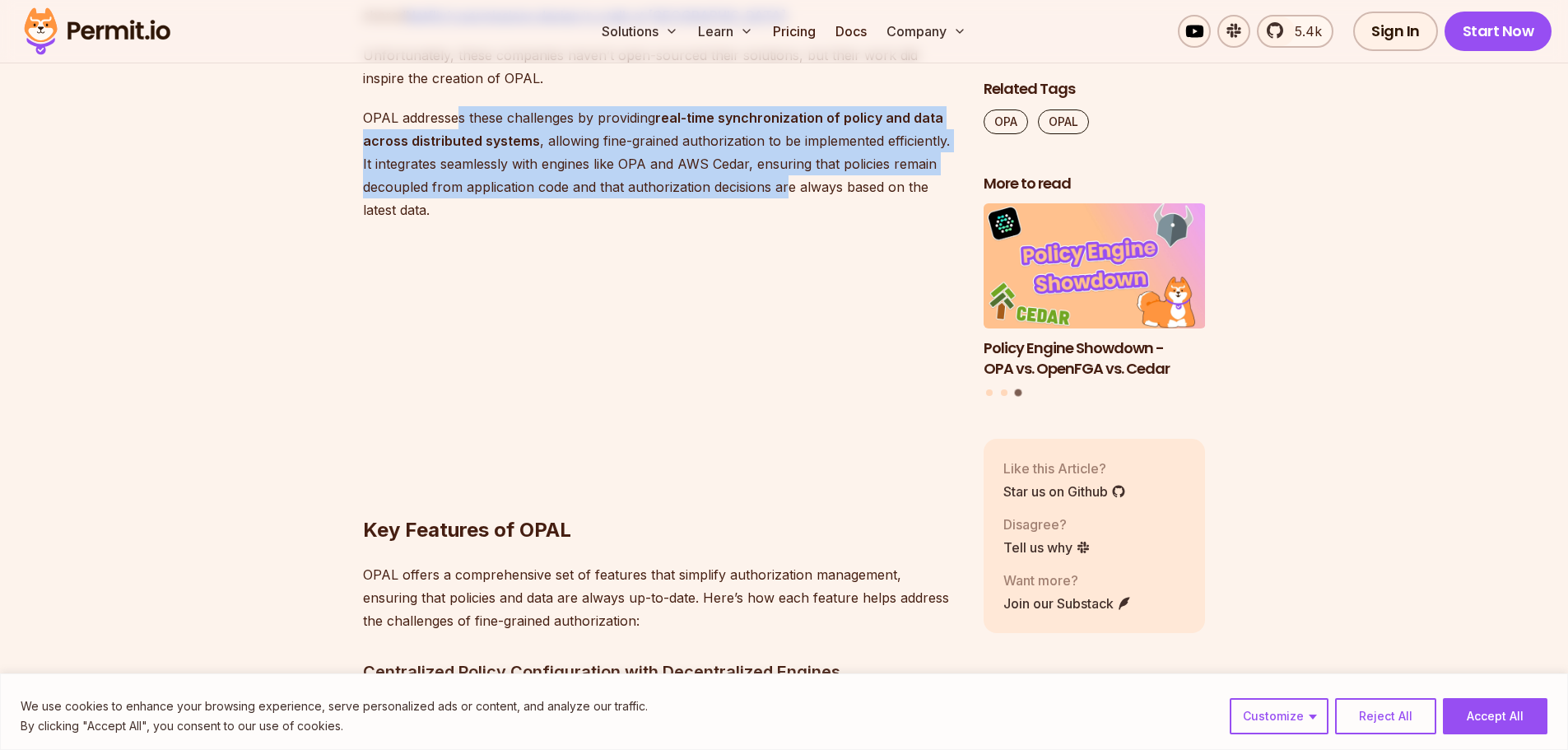
drag, startPoint x: 454, startPoint y: 120, endPoint x: 787, endPoint y: 187, distance: 339.7
click at [787, 187] on p "OPAL addresses these challenges by providing real-time synchronization of polic…" at bounding box center [659, 163] width 595 height 115
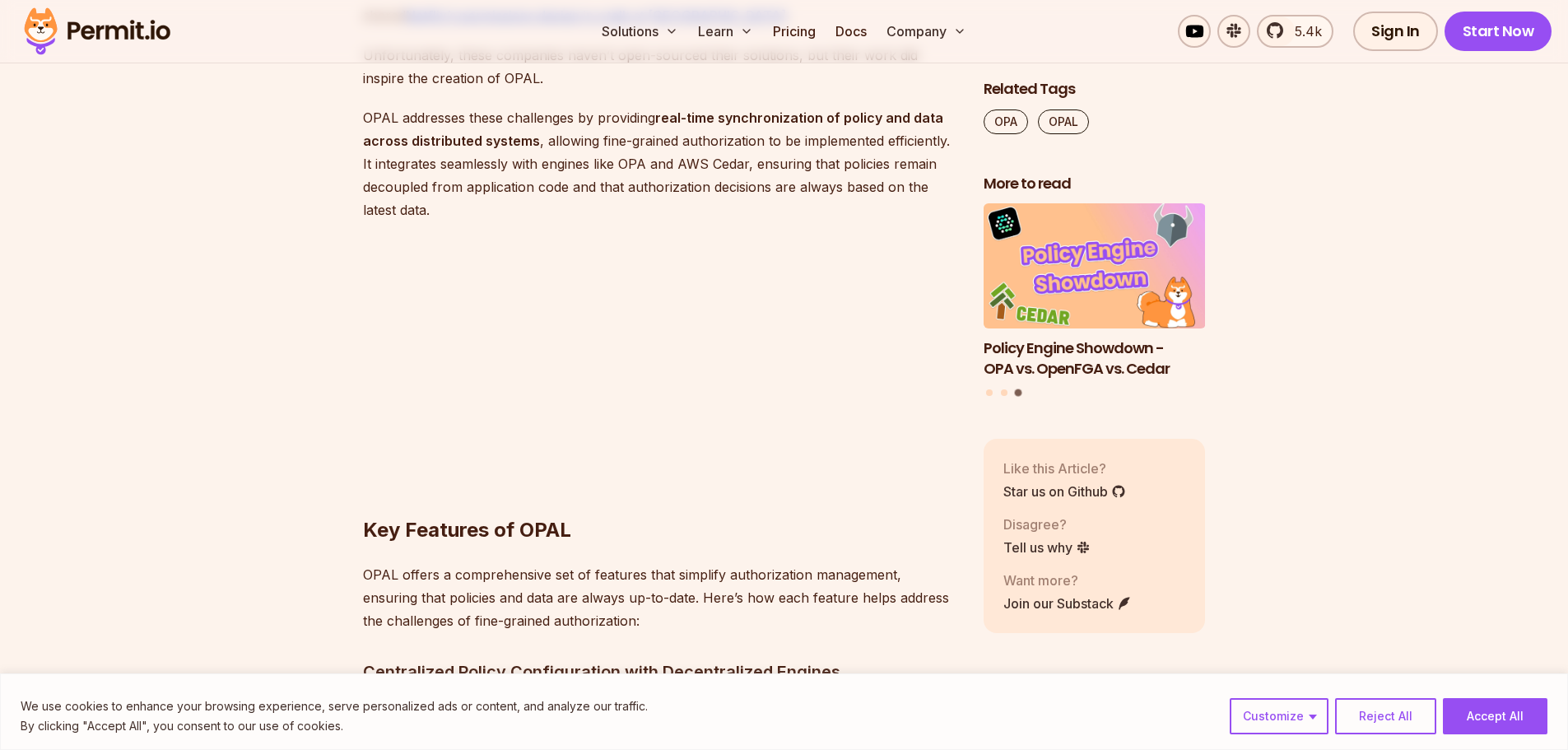
click at [863, 179] on p "OPAL addresses these challenges by providing real-time synchronization of polic…" at bounding box center [659, 163] width 595 height 115
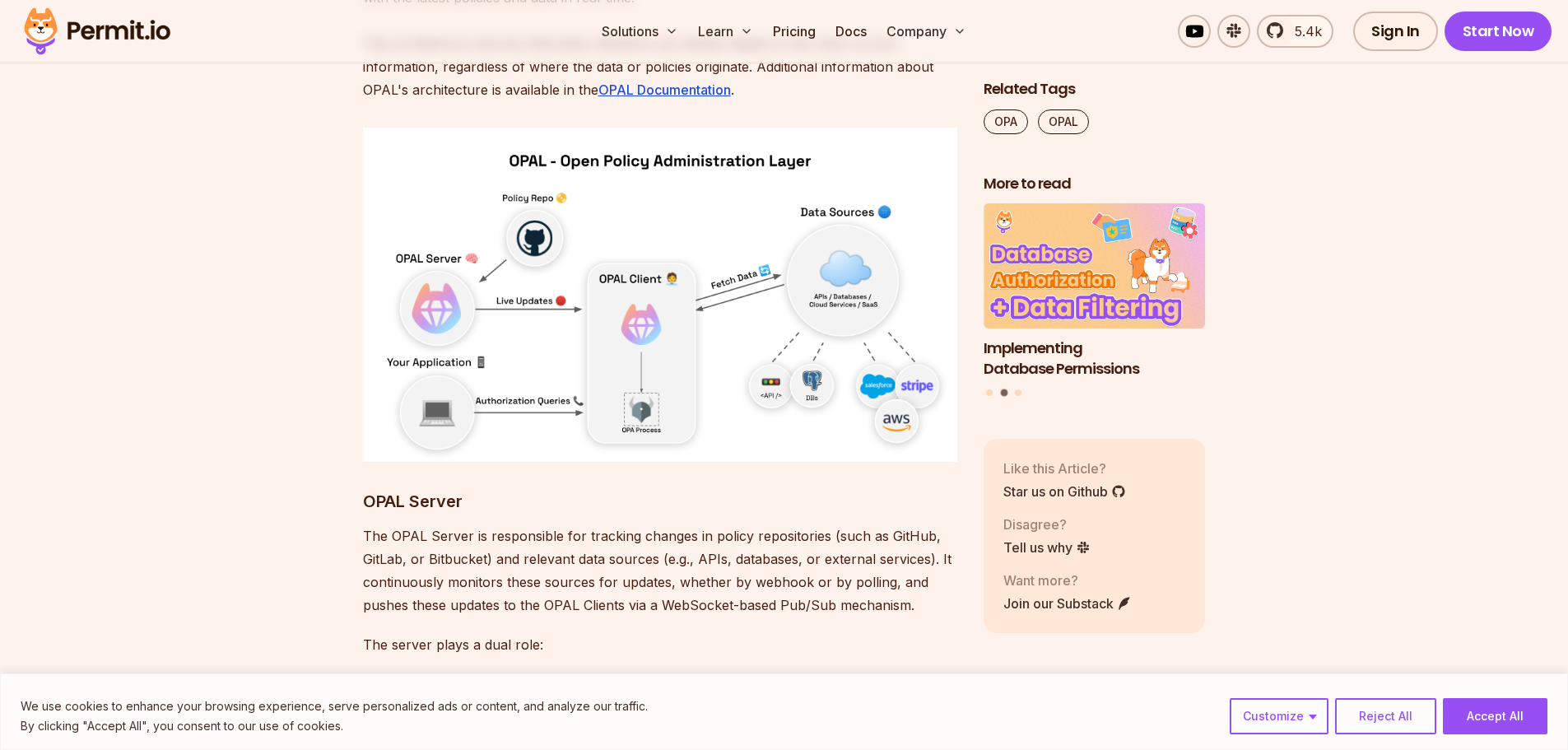
scroll to position [6337, 0]
